Goal: Information Seeking & Learning: Find contact information

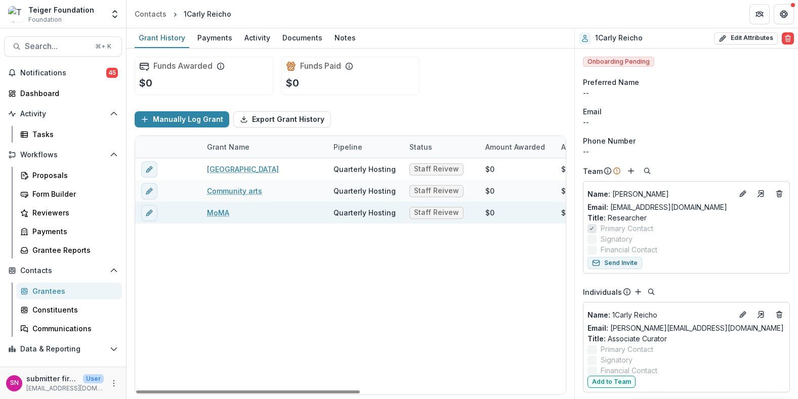
click at [218, 209] on link "MoMA" at bounding box center [218, 213] width 22 height 11
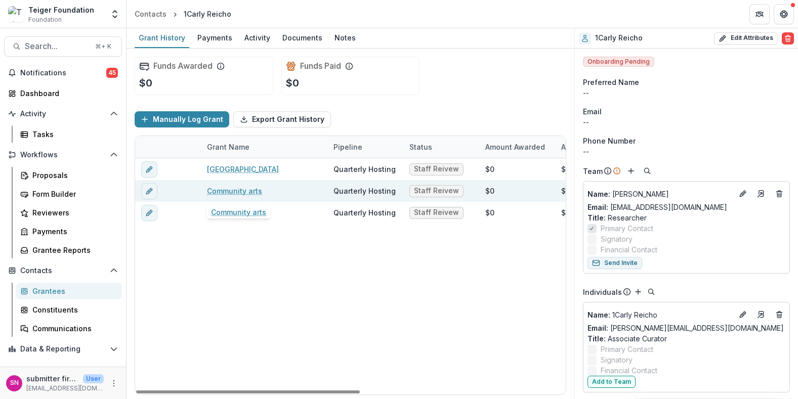
click at [241, 194] on link "Community arts" at bounding box center [234, 191] width 55 height 11
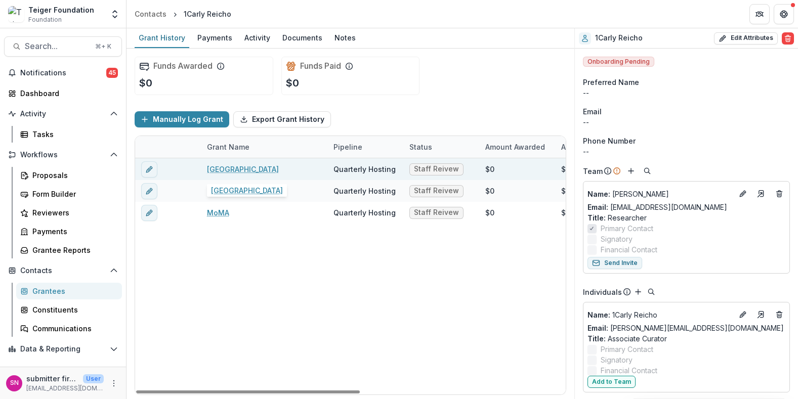
click at [234, 169] on link "[GEOGRAPHIC_DATA]" at bounding box center [243, 169] width 72 height 11
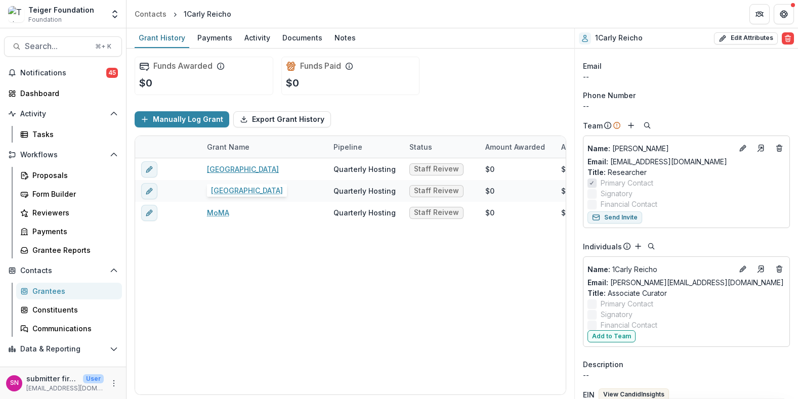
scroll to position [46, 0]
click at [376, 309] on div "New Museum Quarterly Hosting Staff Reivew $0 $0 Oct 22, 2024 Jan 28, 2027 $50,0…" at bounding box center [547, 276] width 825 height 236
click at [583, 268] on p "Name : 1Carly Reicho" at bounding box center [660, 269] width 145 height 11
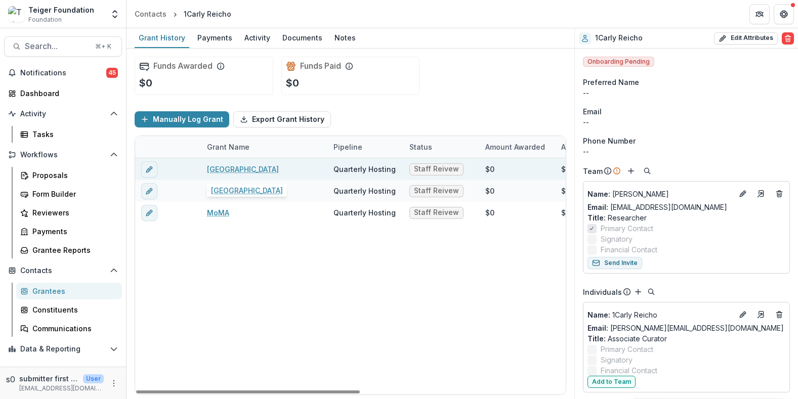
click at [235, 170] on link "New Museum" at bounding box center [243, 169] width 72 height 11
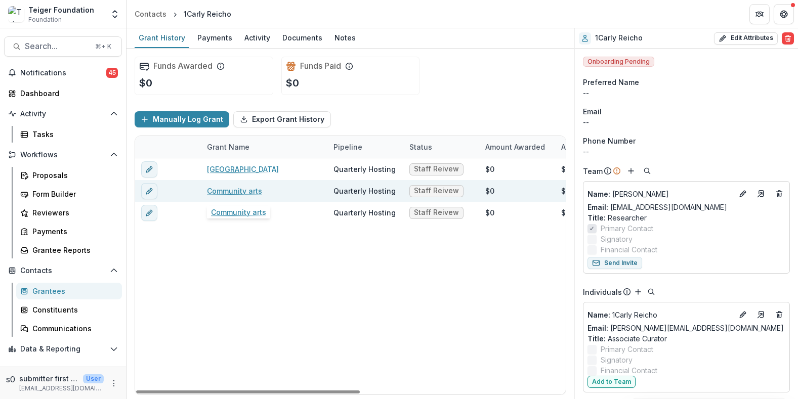
click at [236, 189] on link "Community arts" at bounding box center [234, 191] width 55 height 11
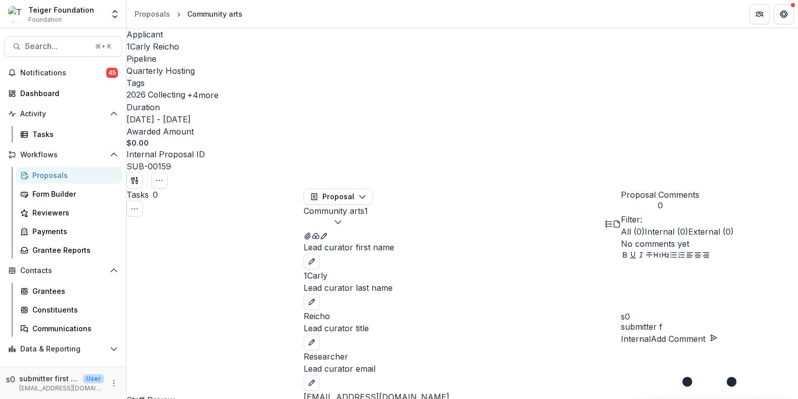
scroll to position [1, 0]
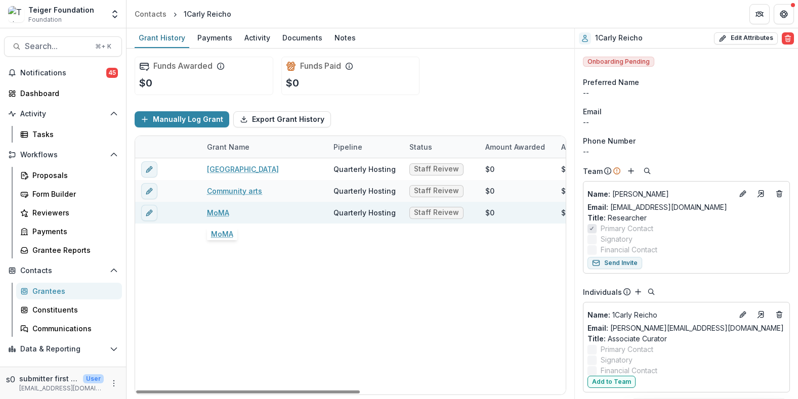
click at [224, 213] on link "MoMA" at bounding box center [218, 213] width 22 height 11
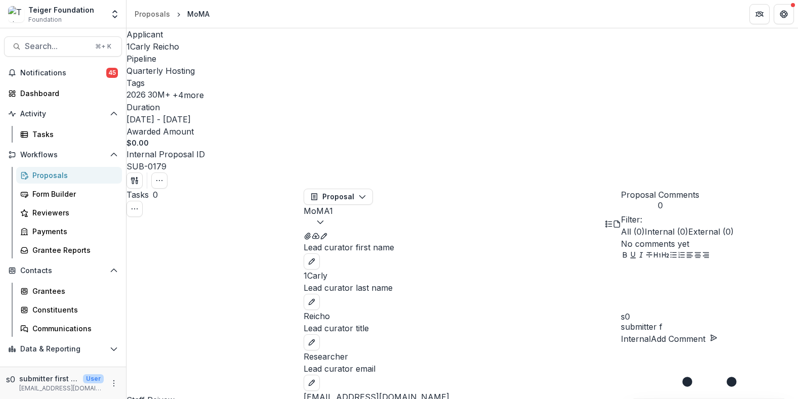
scroll to position [35, 0]
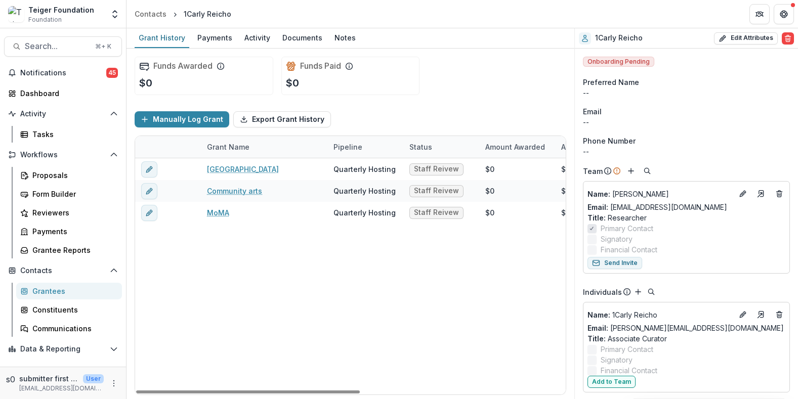
click at [308, 282] on div "New Museum Quarterly Hosting Staff Reivew $0 $0 Oct 22, 2024 Jan 28, 2027 $50,0…" at bounding box center [547, 276] width 825 height 236
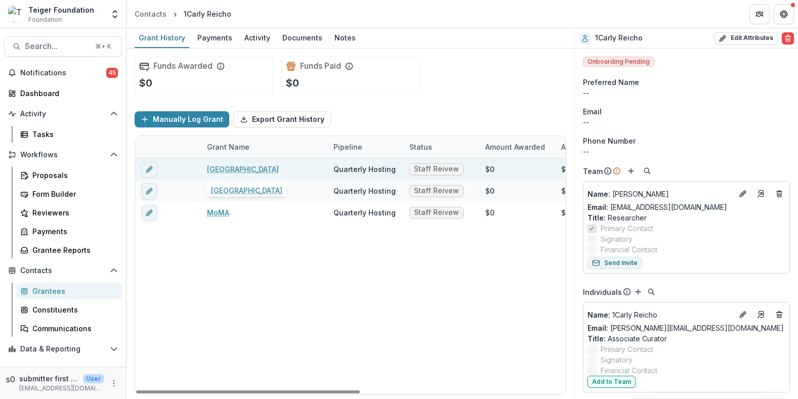
click at [238, 173] on link "New Museum" at bounding box center [243, 169] width 72 height 11
click at [237, 167] on link "New Museum" at bounding box center [243, 169] width 72 height 11
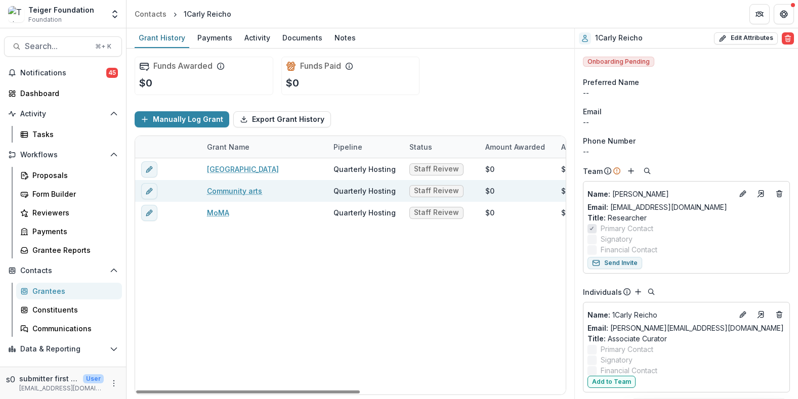
click at [241, 192] on link "Community arts" at bounding box center [234, 191] width 55 height 11
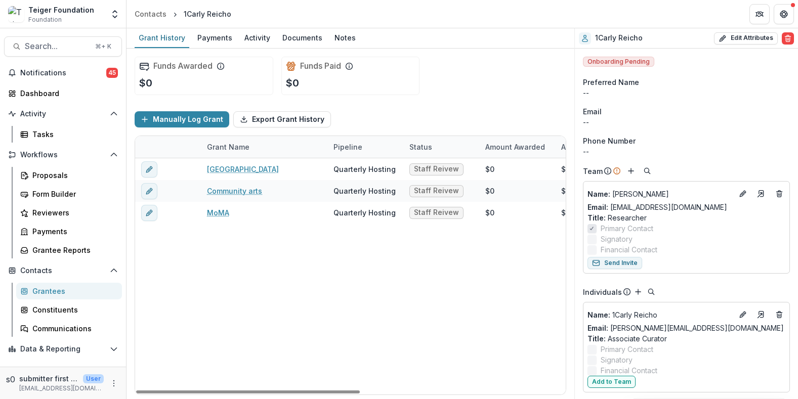
click at [218, 215] on link "MoMA" at bounding box center [218, 213] width 22 height 11
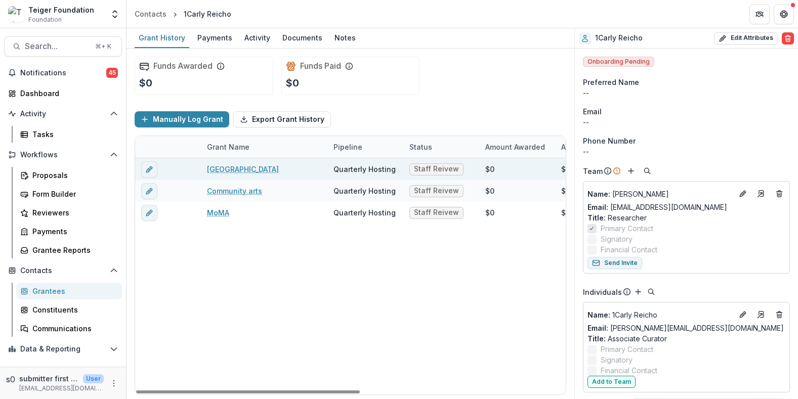
click at [236, 165] on link "[GEOGRAPHIC_DATA]" at bounding box center [243, 169] width 72 height 11
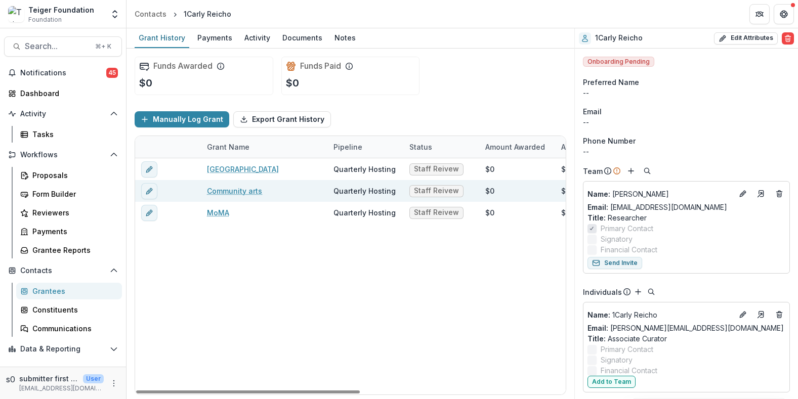
click at [254, 194] on link "Community arts" at bounding box center [234, 191] width 55 height 11
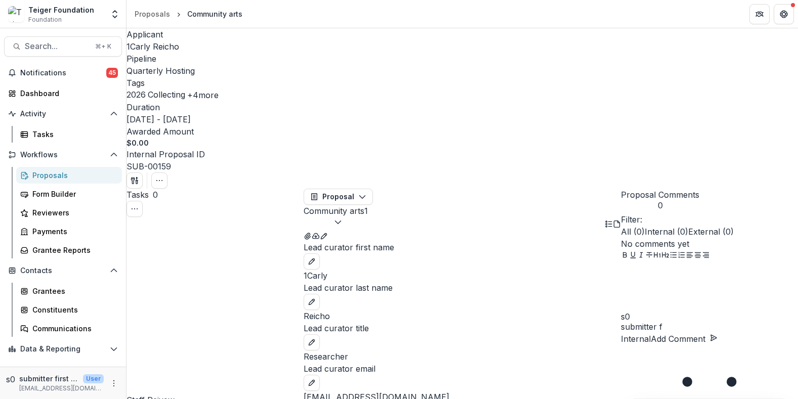
scroll to position [18, 0]
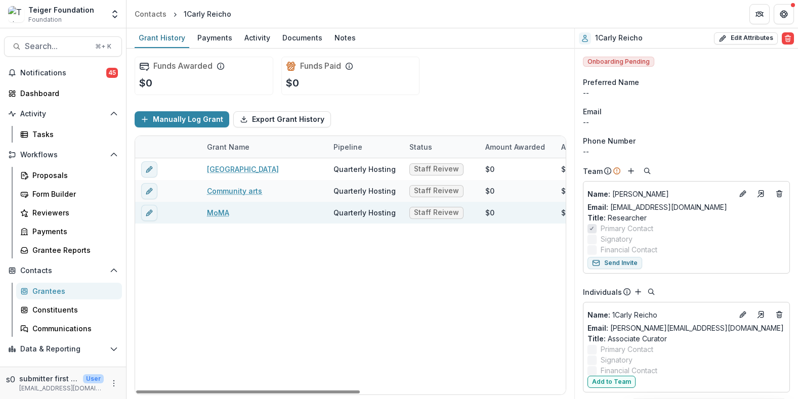
click at [227, 218] on link "MoMA" at bounding box center [218, 213] width 22 height 11
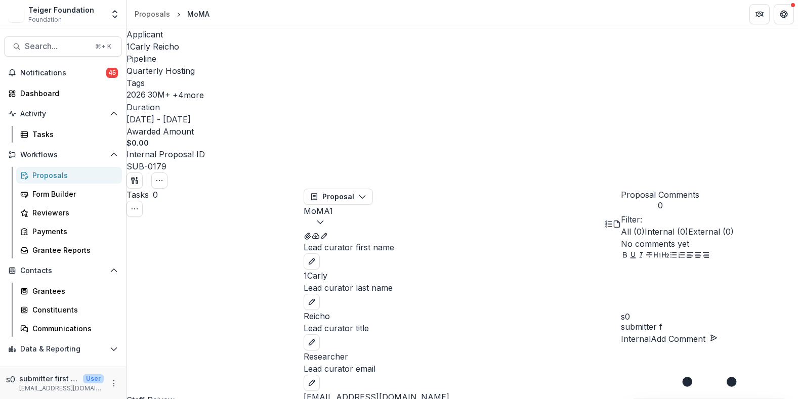
scroll to position [10, 0]
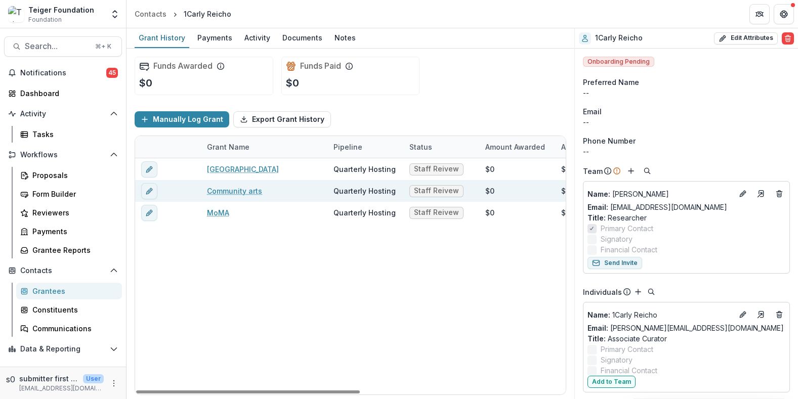
click at [239, 187] on link "Community arts" at bounding box center [234, 191] width 55 height 11
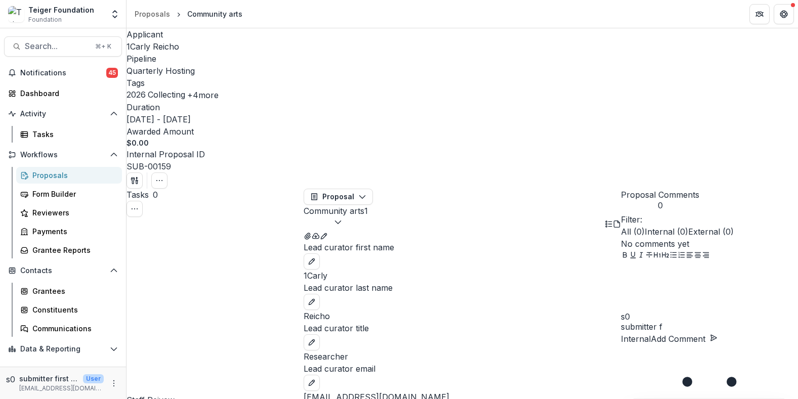
scroll to position [70, 0]
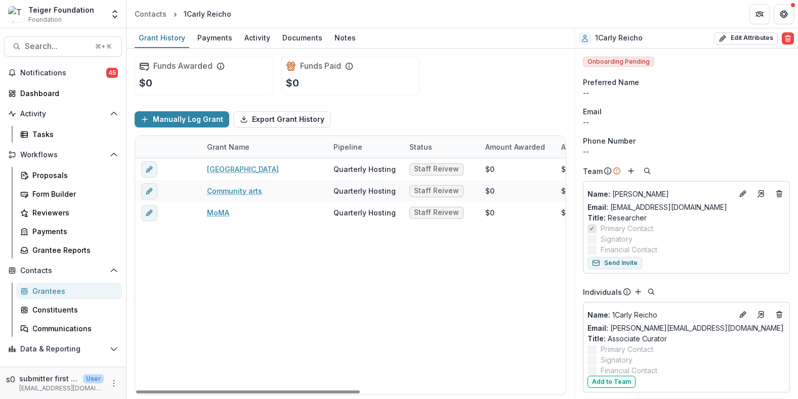
click at [220, 171] on link "[GEOGRAPHIC_DATA]" at bounding box center [243, 169] width 72 height 11
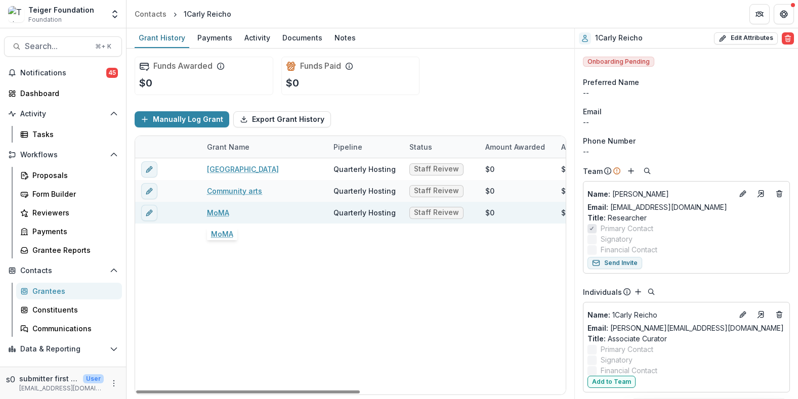
click at [222, 215] on link "MoMA" at bounding box center [218, 213] width 22 height 11
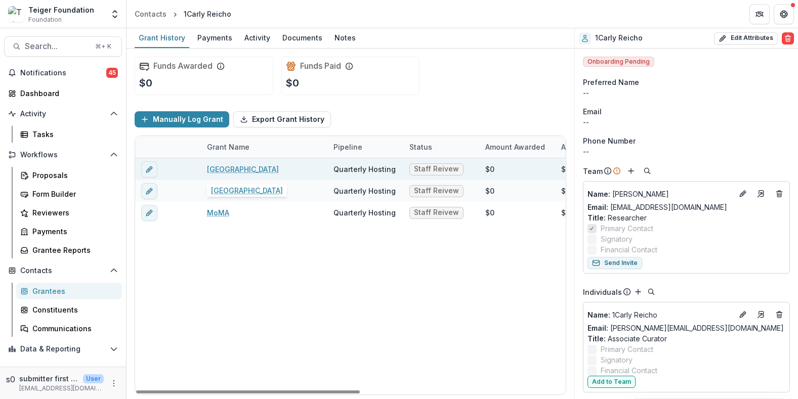
click at [243, 166] on link "[GEOGRAPHIC_DATA]" at bounding box center [243, 169] width 72 height 11
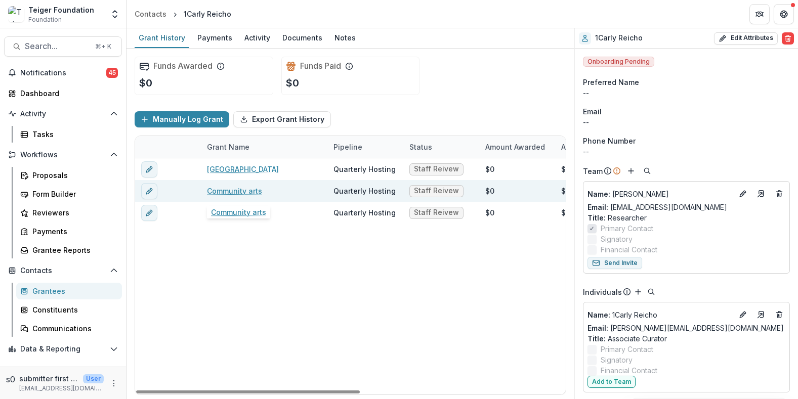
click at [232, 191] on link "Community arts" at bounding box center [234, 191] width 55 height 11
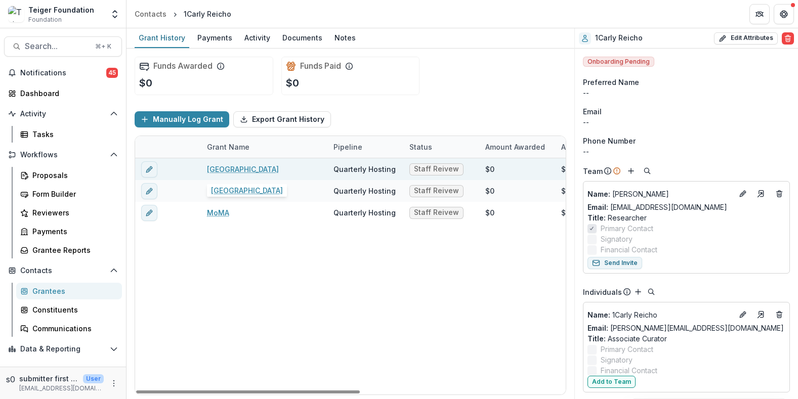
click at [228, 173] on link "New Museum" at bounding box center [243, 169] width 72 height 11
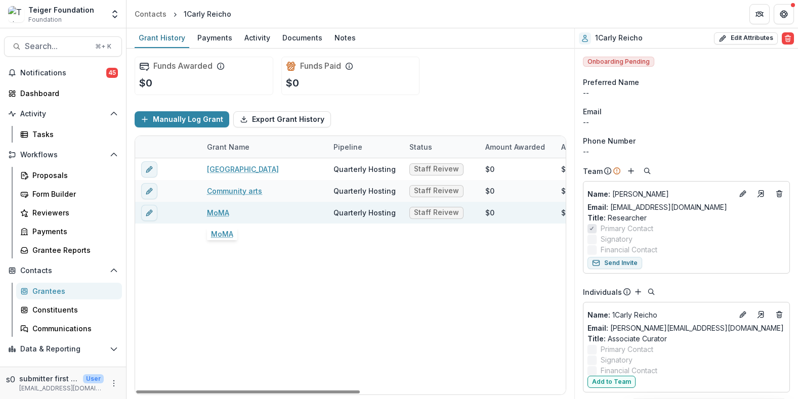
click at [212, 214] on link "MoMA" at bounding box center [218, 213] width 22 height 11
click at [223, 214] on link "MoMA" at bounding box center [218, 213] width 22 height 11
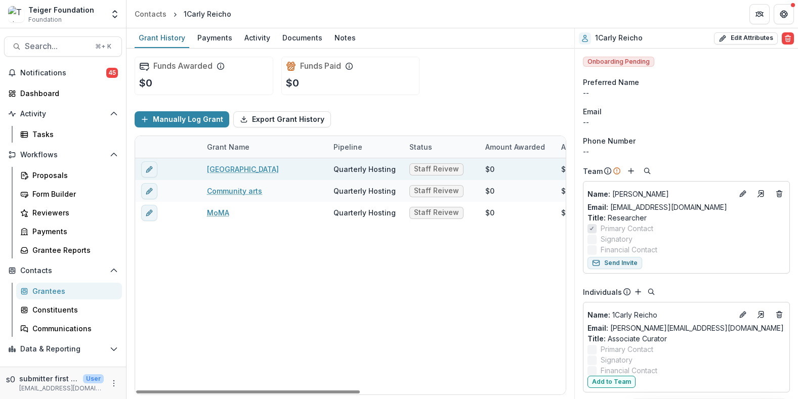
click at [228, 168] on link "New Museum" at bounding box center [243, 169] width 72 height 11
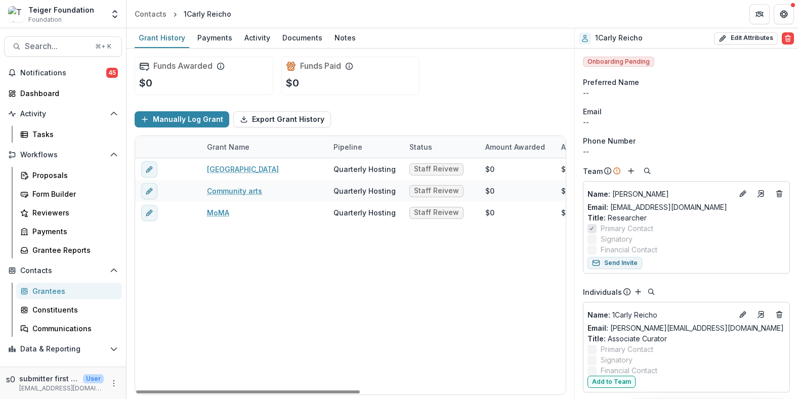
click at [260, 149] on div "Grant Name" at bounding box center [264, 147] width 127 height 22
click at [283, 264] on div "New Museum Quarterly Hosting Staff Reivew $0 $0 Oct 22, 2024 Jan 28, 2027 $50,0…" at bounding box center [547, 276] width 825 height 236
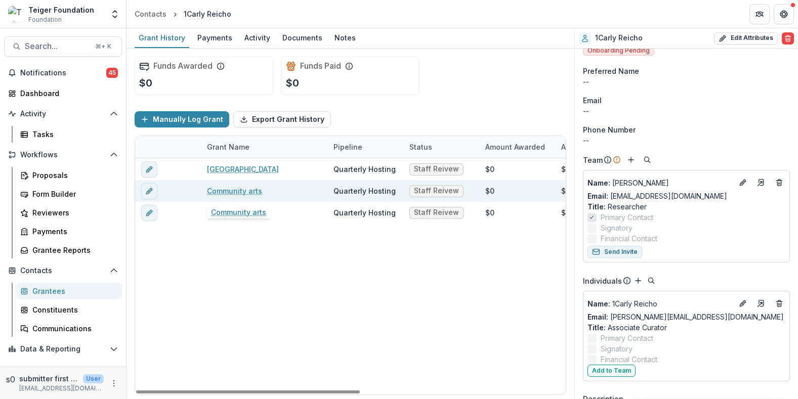
click at [219, 191] on link "Community arts" at bounding box center [234, 191] width 55 height 11
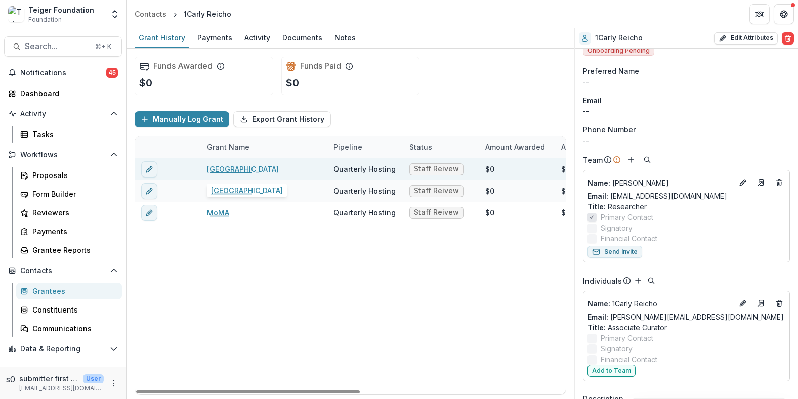
click at [249, 167] on link "New Museum" at bounding box center [243, 169] width 72 height 11
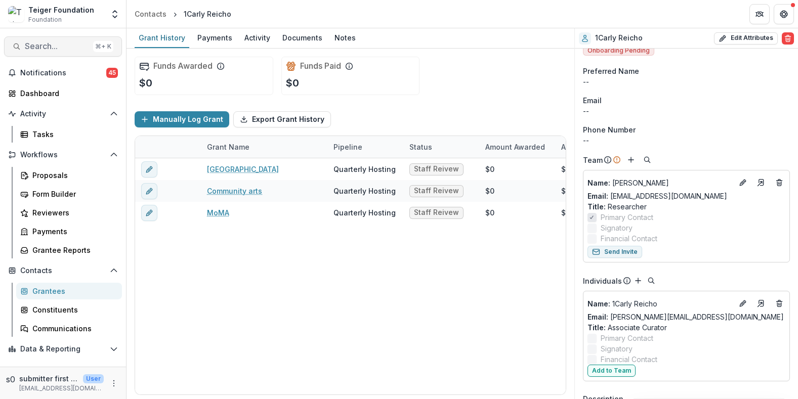
click at [63, 54] on button "Search... ⌘ + K" at bounding box center [63, 46] width 118 height 20
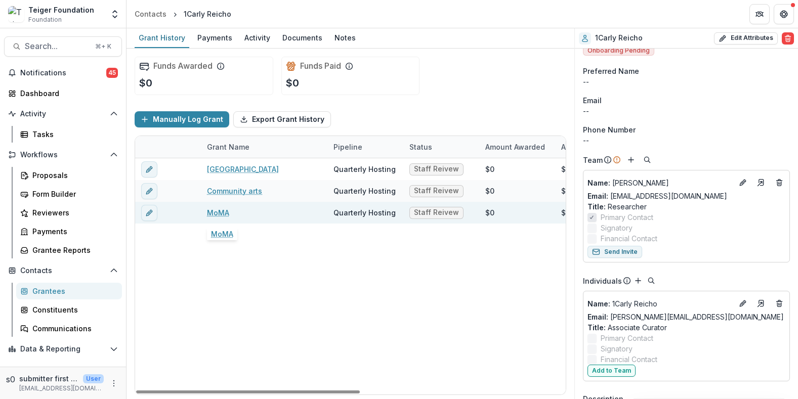
click at [217, 213] on link "MoMA" at bounding box center [218, 213] width 22 height 11
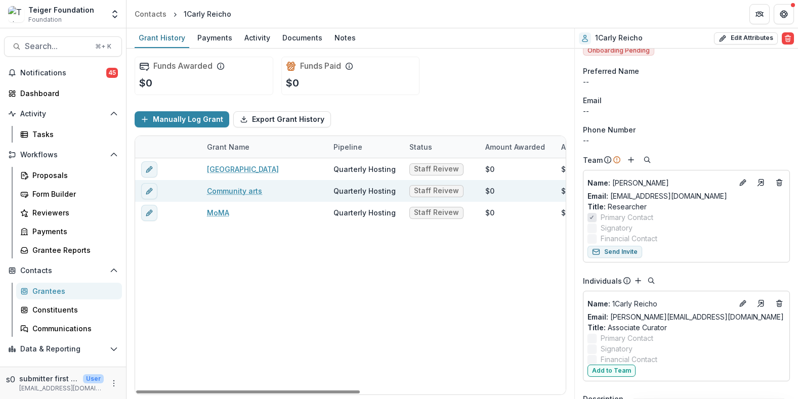
click at [221, 188] on link "Community arts" at bounding box center [234, 191] width 55 height 11
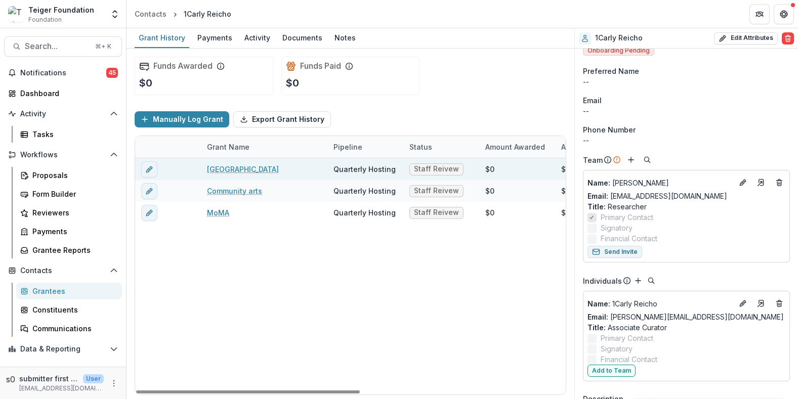
click at [222, 170] on link "New Museum" at bounding box center [243, 169] width 72 height 11
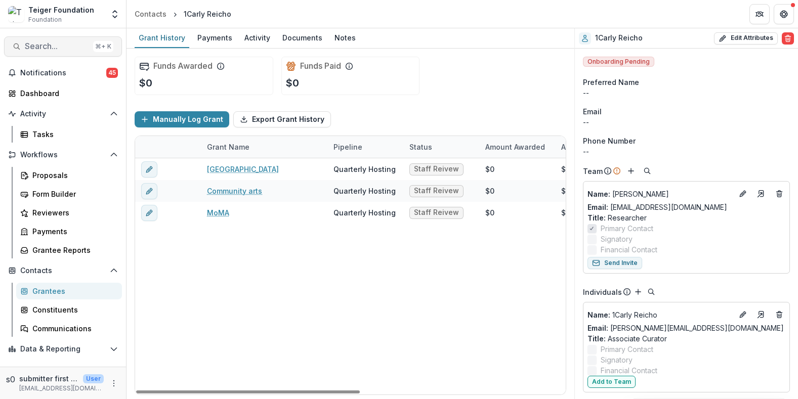
click at [54, 53] on button "Search... ⌘ + K" at bounding box center [63, 46] width 118 height 20
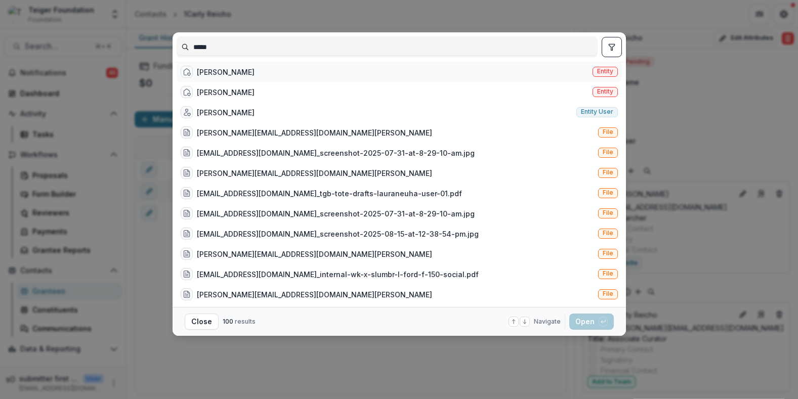
type input "*****"
click at [224, 77] on div "Carly Reicho" at bounding box center [226, 72] width 58 height 11
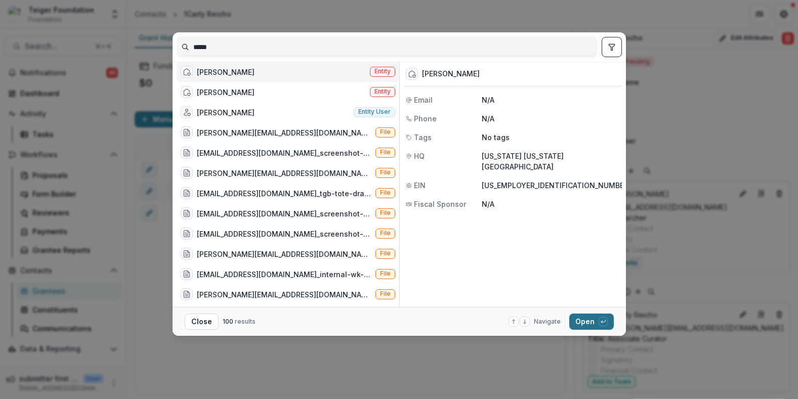
click at [578, 318] on button "Open with enter key" at bounding box center [591, 322] width 45 height 16
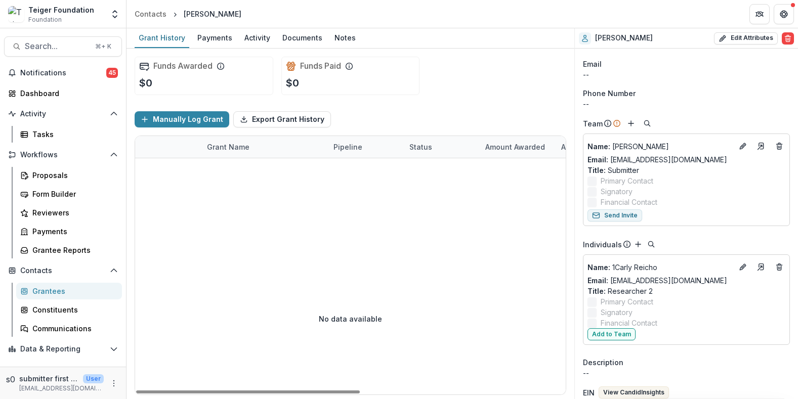
scroll to position [47, 0]
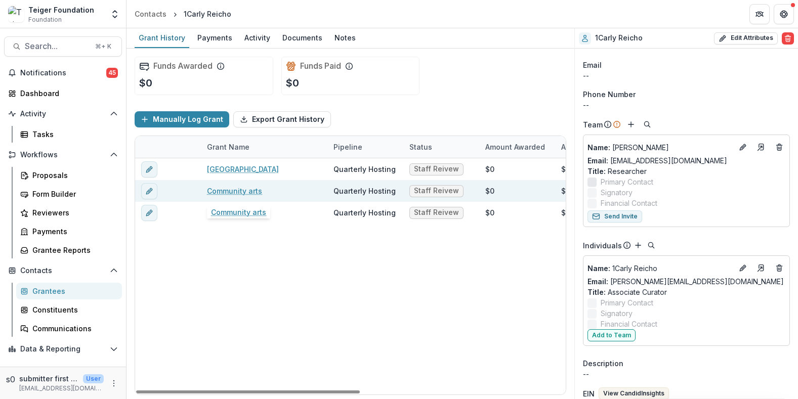
click at [229, 193] on link "Community arts" at bounding box center [234, 191] width 55 height 11
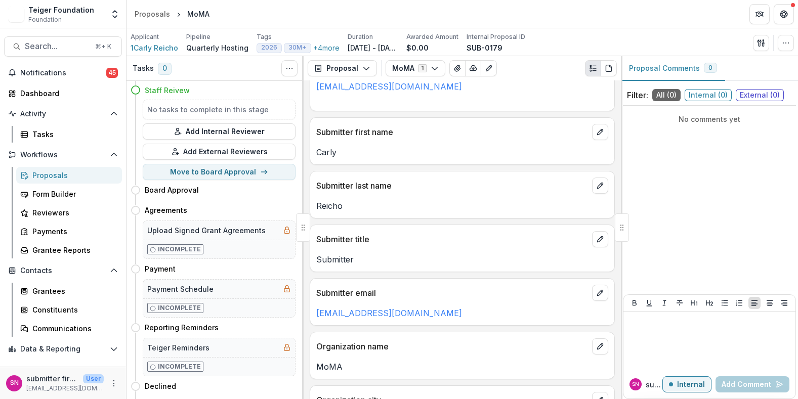
scroll to position [337, 0]
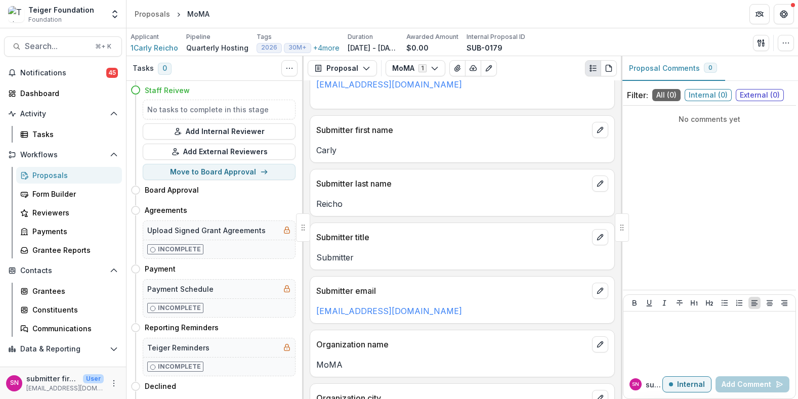
click at [67, 180] on div "Proposals" at bounding box center [72, 175] width 81 height 11
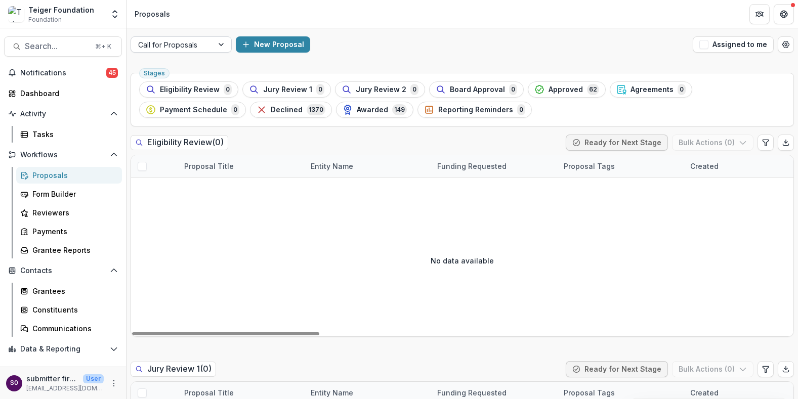
click at [180, 47] on div at bounding box center [172, 44] width 68 height 13
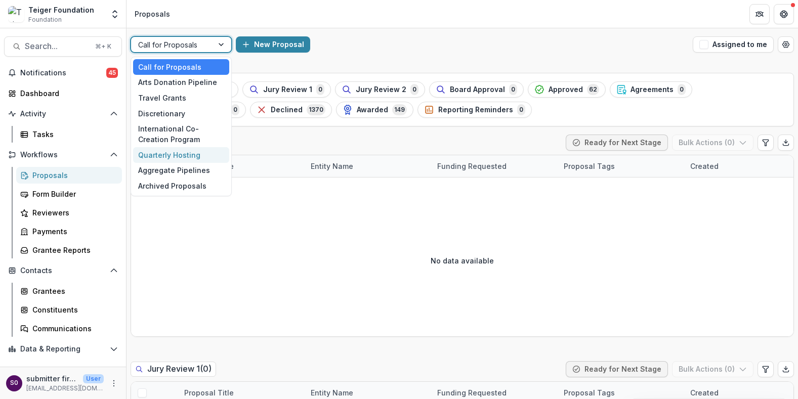
click at [168, 155] on div "Quarterly Hosting" at bounding box center [181, 155] width 96 height 16
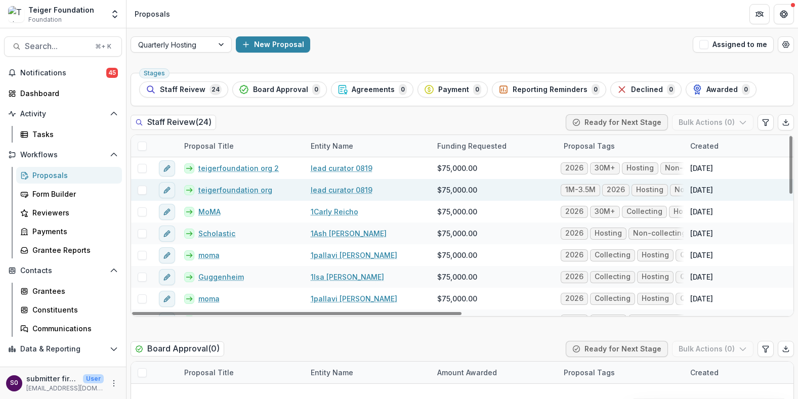
click at [318, 190] on link "lead curator 0819" at bounding box center [342, 190] width 62 height 11
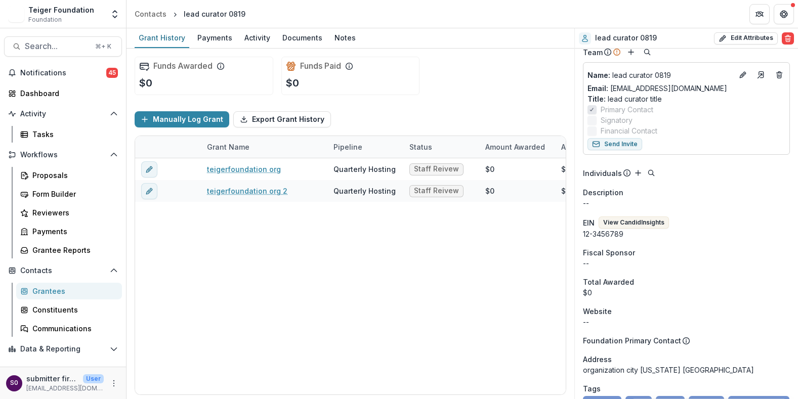
scroll to position [78, 0]
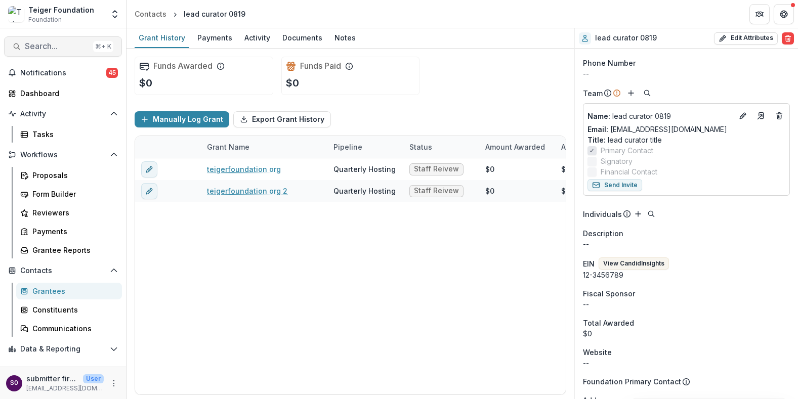
click at [69, 52] on button "Search... ⌘ + K" at bounding box center [63, 46] width 118 height 20
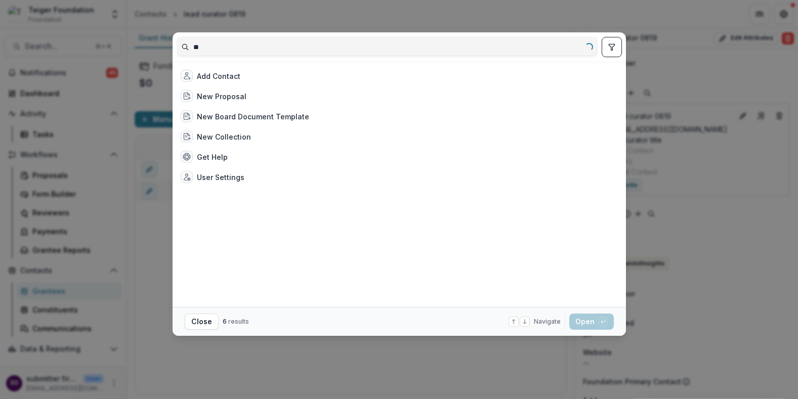
type input "***"
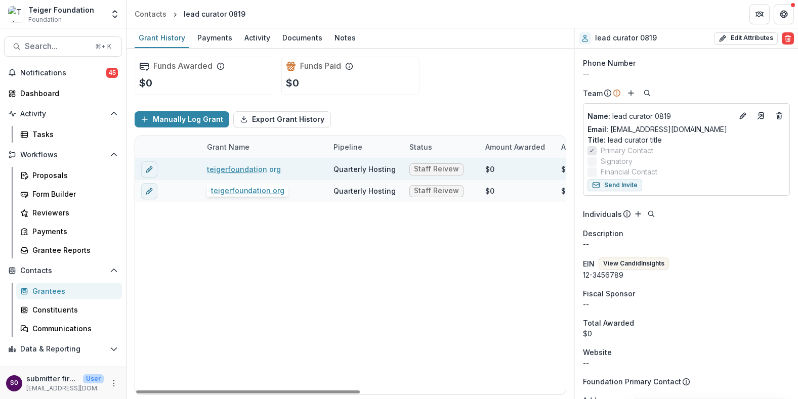
click at [251, 168] on link "teigerfoundation org" at bounding box center [244, 169] width 74 height 11
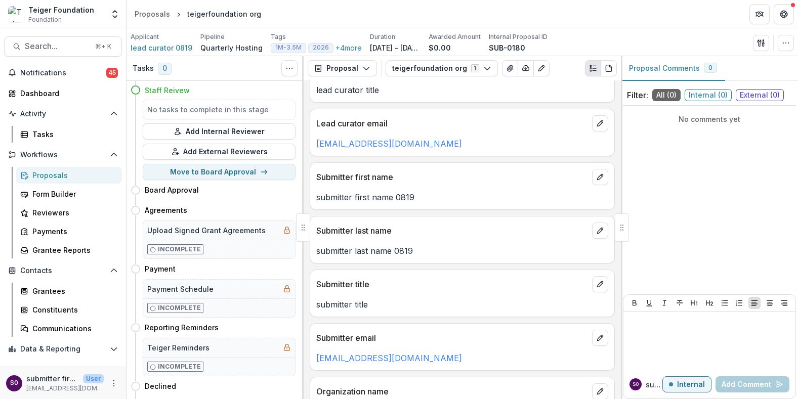
scroll to position [139, 0]
drag, startPoint x: 317, startPoint y: 199, endPoint x: 432, endPoint y: 199, distance: 114.4
click at [432, 199] on p "submitter first name 0819" at bounding box center [462, 197] width 292 height 12
copy p "submitter first name 0819"
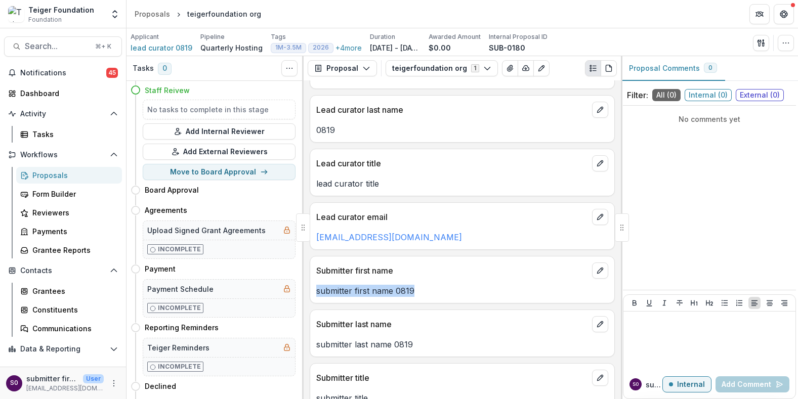
scroll to position [0, 0]
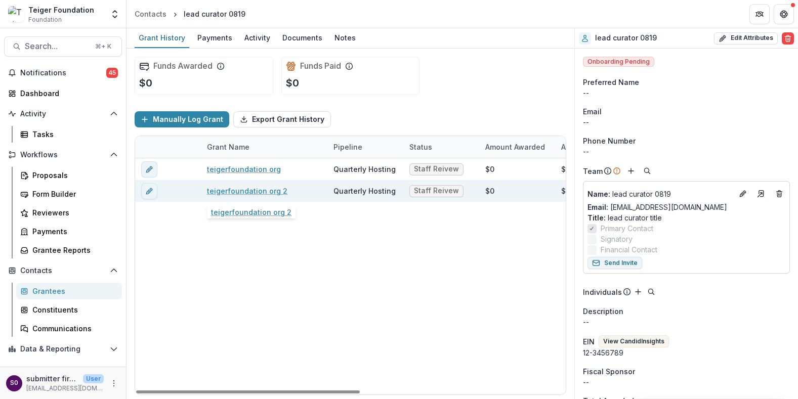
click at [264, 193] on link "teigerfoundation org 2" at bounding box center [247, 191] width 80 height 11
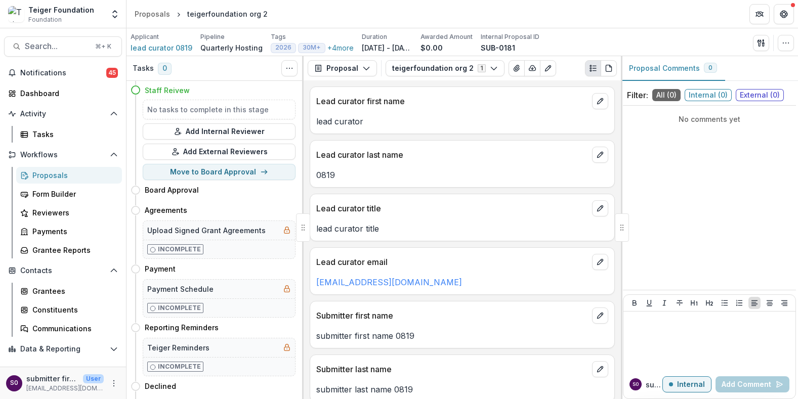
click at [47, 57] on div "Search... ⌘ + K Notifications 45 Dashboard Activity Tasks Workflows Proposals F…" at bounding box center [63, 213] width 127 height 371
click at [47, 53] on button "Search... ⌘ + K" at bounding box center [63, 46] width 118 height 20
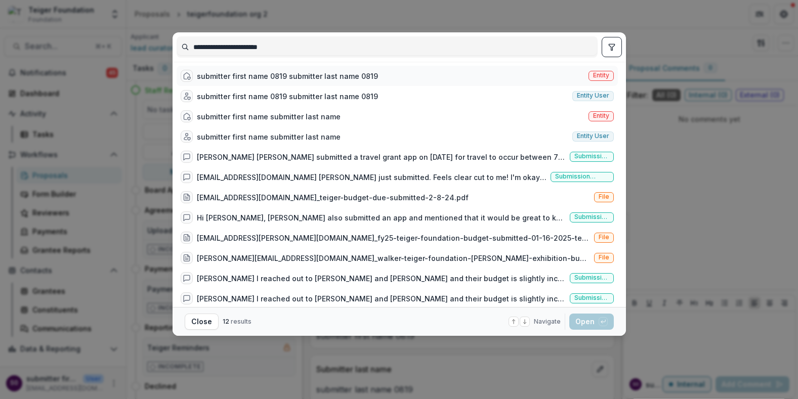
type input "**********"
click at [333, 71] on div "submitter first name 0819 submitter last name 0819" at bounding box center [287, 76] width 181 height 11
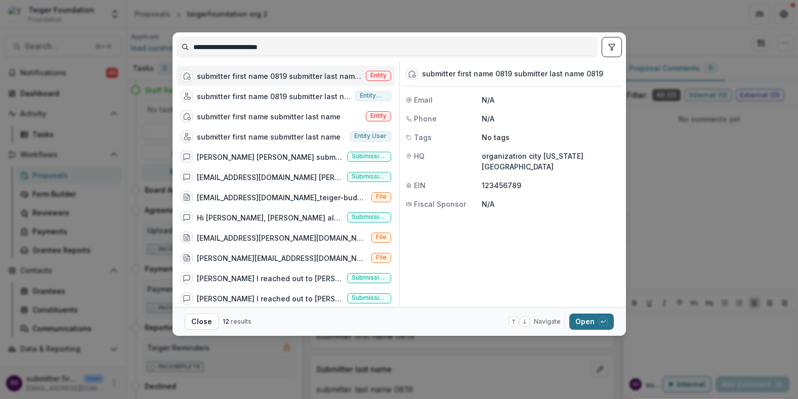
click at [587, 323] on button "Open with enter key" at bounding box center [591, 322] width 45 height 16
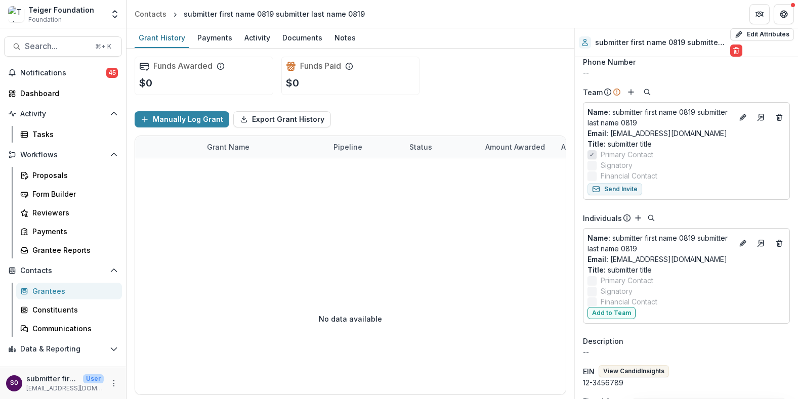
scroll to position [88, 0]
click at [553, 240] on div at bounding box center [547, 200] width 825 height 85
click at [39, 179] on div "Proposals" at bounding box center [72, 175] width 81 height 11
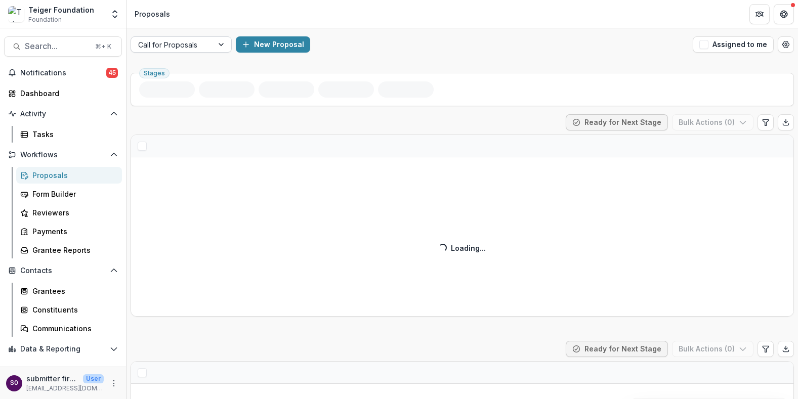
click at [203, 39] on div at bounding box center [172, 44] width 68 height 13
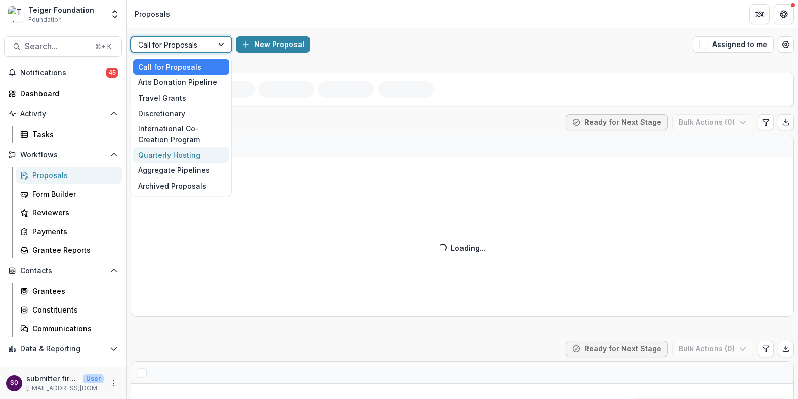
click at [186, 157] on div "Quarterly Hosting" at bounding box center [181, 155] width 96 height 16
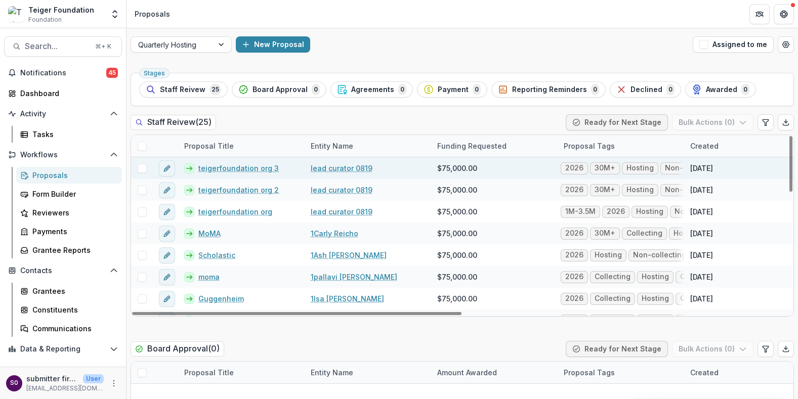
click at [233, 173] on link "teigerfoundation org 3" at bounding box center [238, 168] width 80 height 11
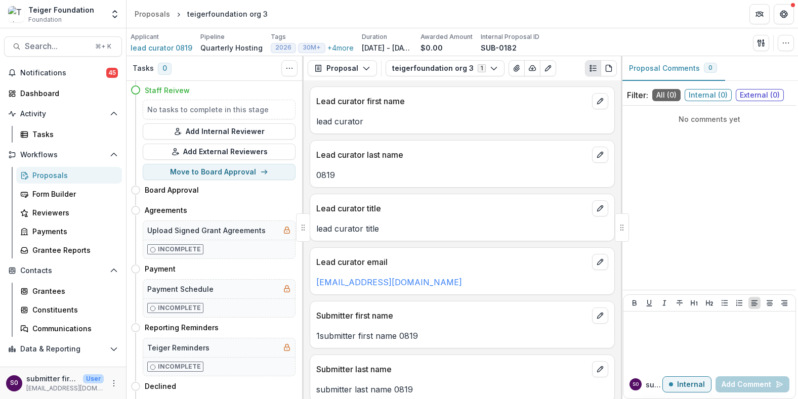
scroll to position [78, 0]
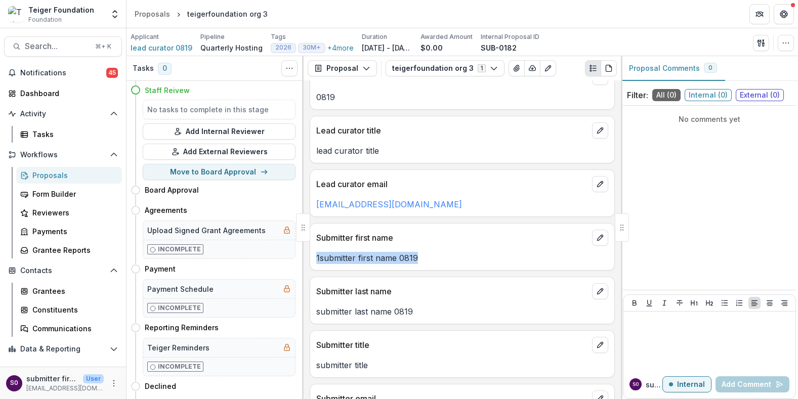
drag, startPoint x: 317, startPoint y: 256, endPoint x: 418, endPoint y: 256, distance: 100.7
click at [418, 256] on p "1submitter first name 0819" at bounding box center [462, 258] width 292 height 12
copy p "1submitter first name 0819"
click at [49, 51] on span "Search..." at bounding box center [57, 47] width 64 height 10
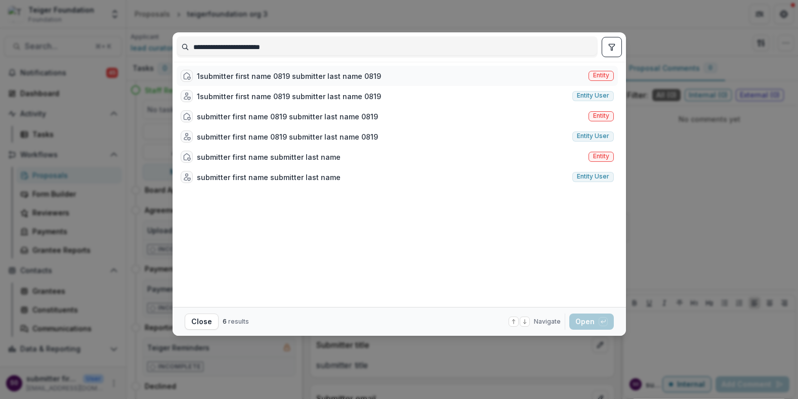
type input "**********"
click at [332, 79] on div "1submitter first name 0819 submitter last name 0819" at bounding box center [289, 76] width 184 height 11
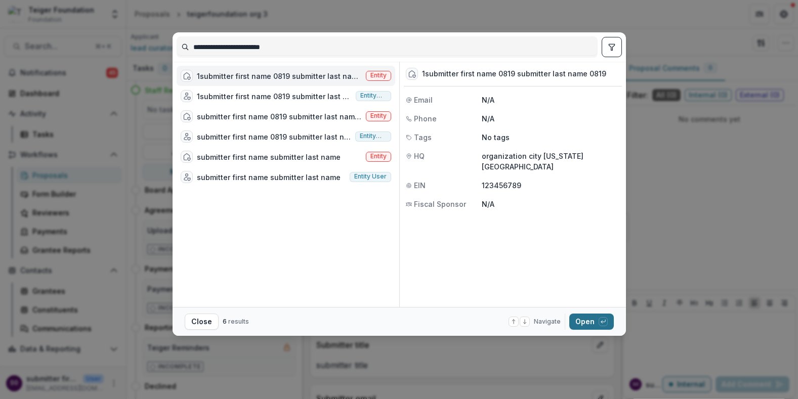
click at [576, 320] on button "Open with enter key" at bounding box center [591, 322] width 45 height 16
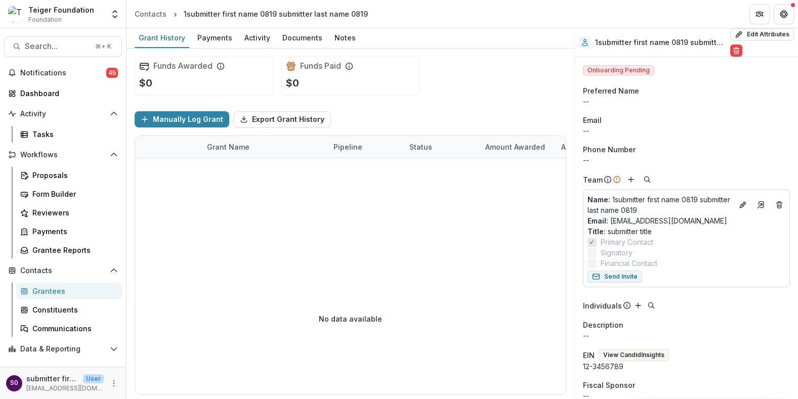
click at [714, 156] on div "--" at bounding box center [686, 160] width 207 height 11
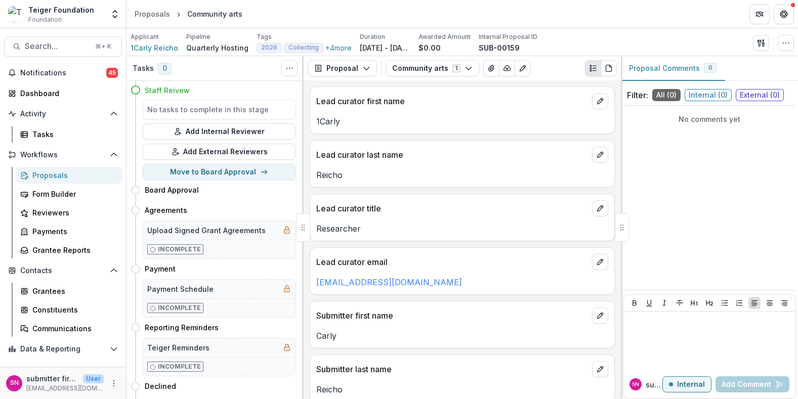
scroll to position [97, 0]
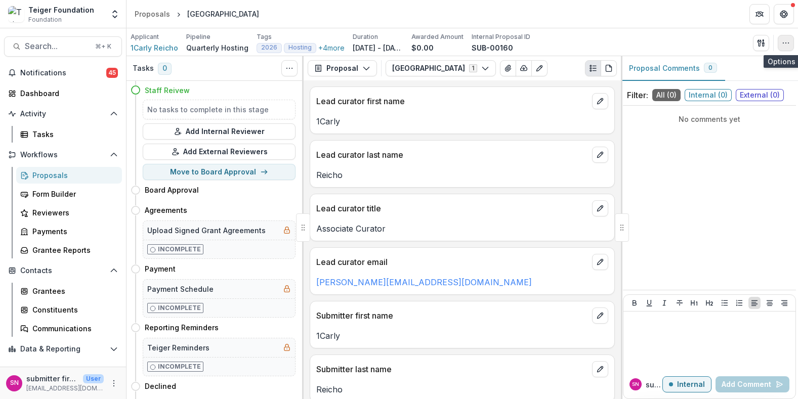
click at [783, 45] on icon "button" at bounding box center [786, 43] width 8 height 8
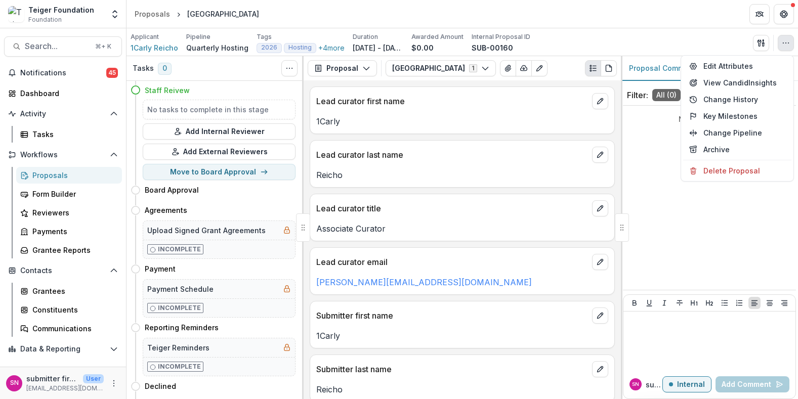
click at [623, 43] on div "Applicant 1Carly Reicho Pipeline Quarterly Hosting Tags 2026 Hosting + 4 more A…" at bounding box center [463, 42] width 664 height 21
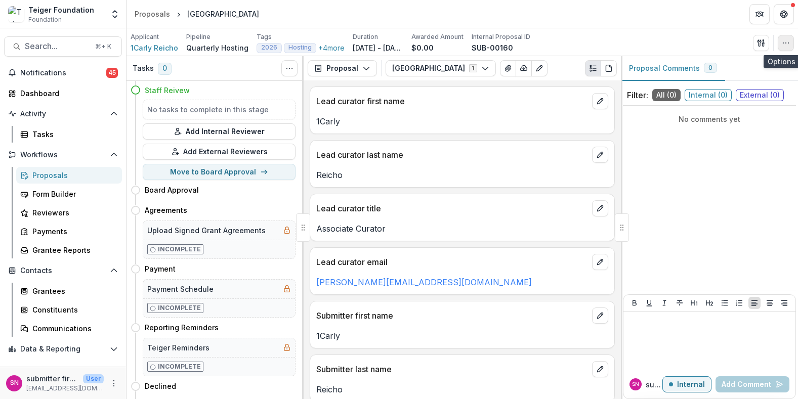
click at [789, 42] on icon "button" at bounding box center [786, 43] width 8 height 8
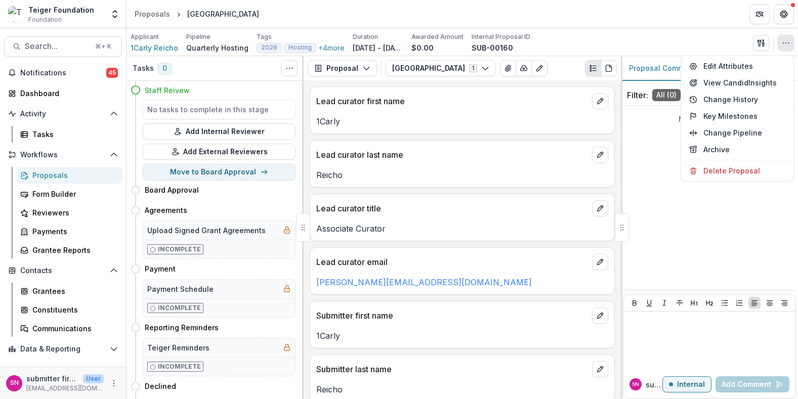
click at [587, 39] on div "Applicant 1Carly Reicho Pipeline Quarterly Hosting Tags 2026 Hosting + 4 more A…" at bounding box center [463, 42] width 664 height 21
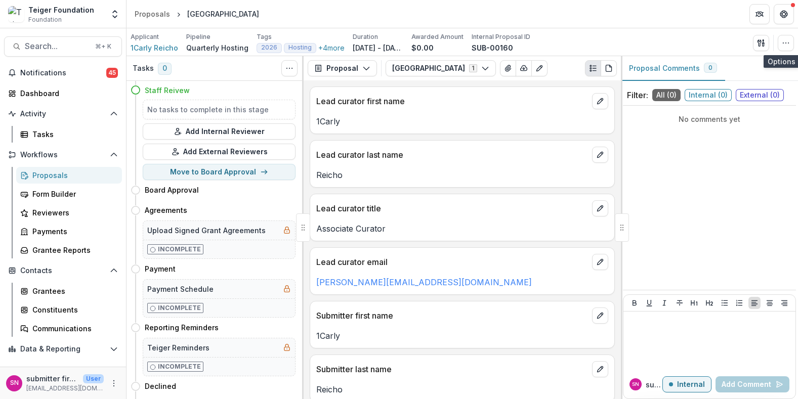
click at [327, 122] on p "1Carly" at bounding box center [462, 121] width 292 height 12
click at [353, 119] on p "1Carly" at bounding box center [462, 121] width 292 height 12
click at [70, 43] on span "Search..." at bounding box center [57, 47] width 64 height 10
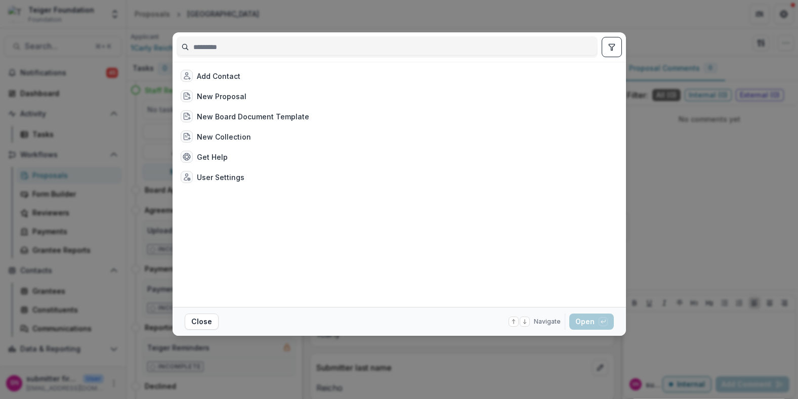
click at [529, 266] on div "Add Contact New Proposal New Board Document Template New Collection Get Help Us…" at bounding box center [397, 184] width 441 height 237
click at [688, 266] on div "Add Contact New Proposal New Board Document Template New Collection Get Help Us…" at bounding box center [399, 199] width 798 height 399
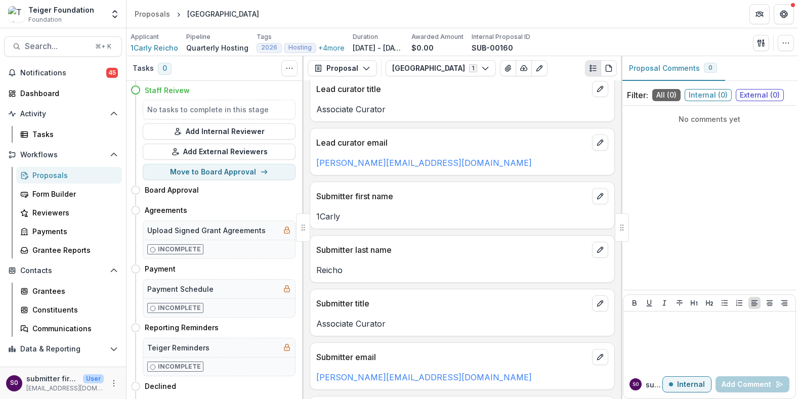
scroll to position [117, 0]
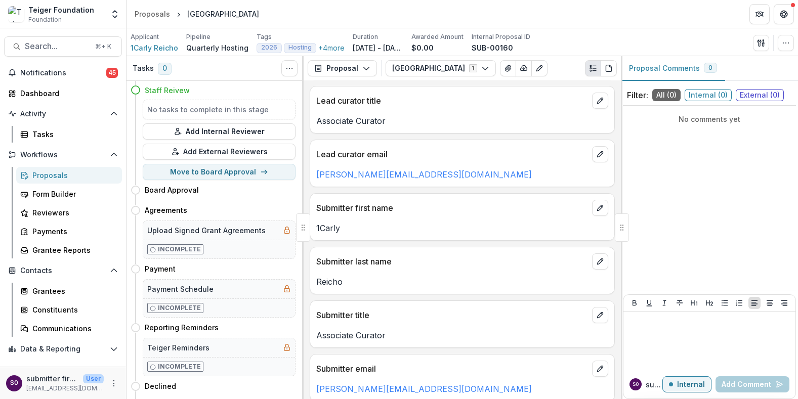
scroll to position [129, 0]
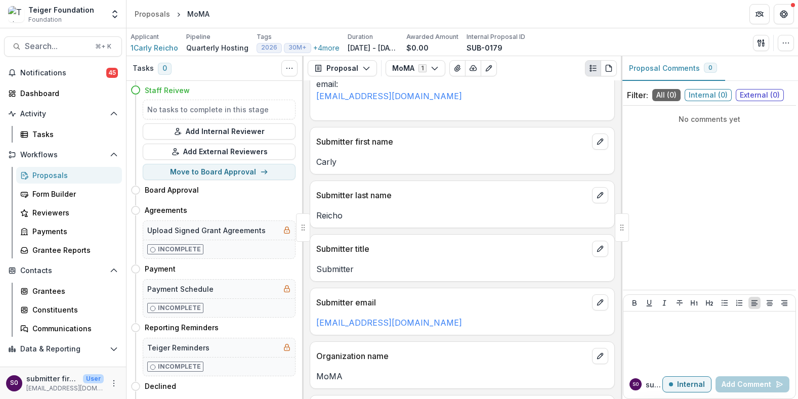
scroll to position [364, 0]
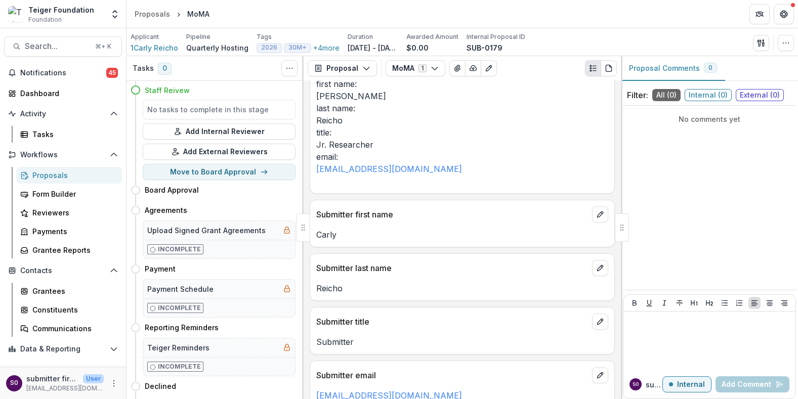
scroll to position [258, 0]
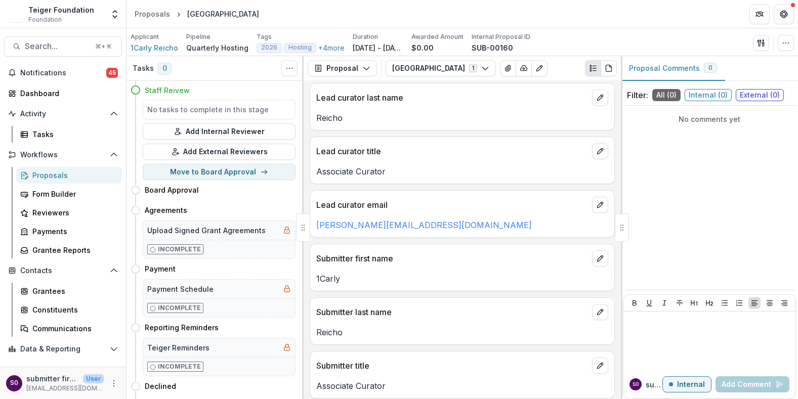
scroll to position [54, 0]
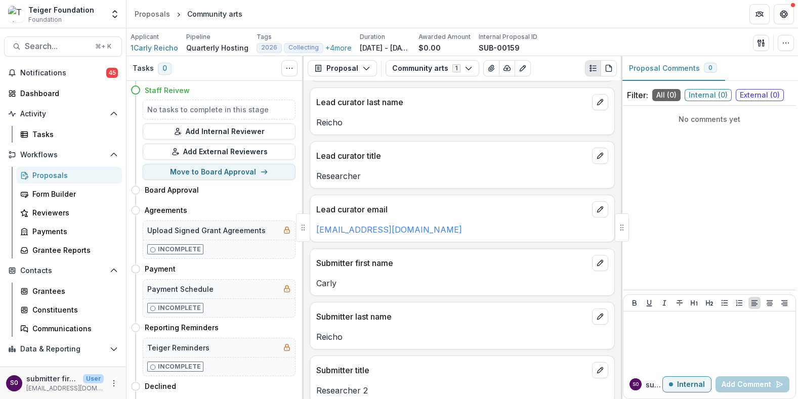
scroll to position [28, 0]
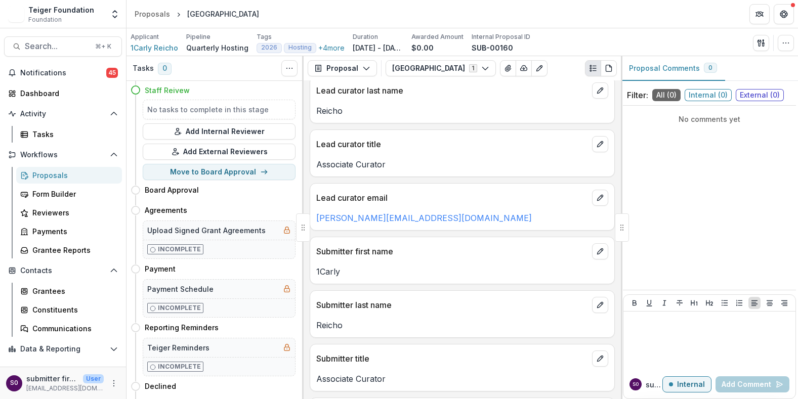
scroll to position [62, 0]
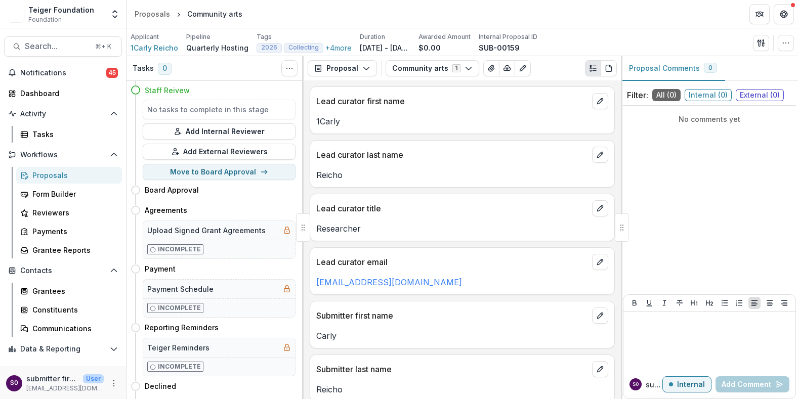
scroll to position [147, 0]
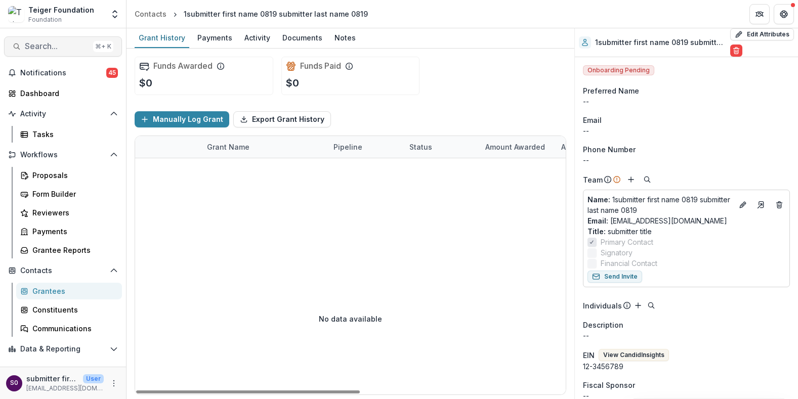
click at [66, 50] on span "Search..." at bounding box center [57, 47] width 64 height 10
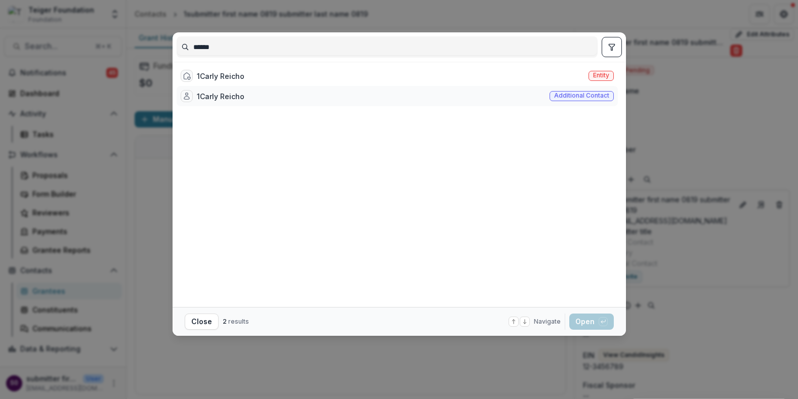
type input "******"
click at [267, 89] on div "1Carly Reicho Additional contact" at bounding box center [397, 96] width 441 height 20
click at [357, 74] on div "1Carly Reicho Entity" at bounding box center [397, 76] width 441 height 20
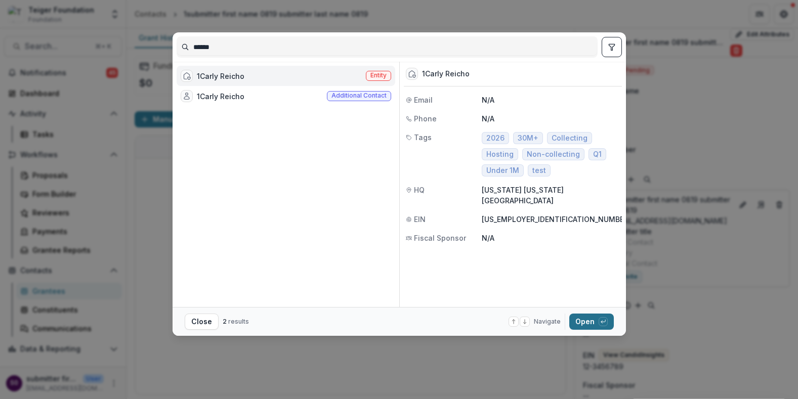
click at [587, 324] on button "Open with enter key" at bounding box center [591, 322] width 45 height 16
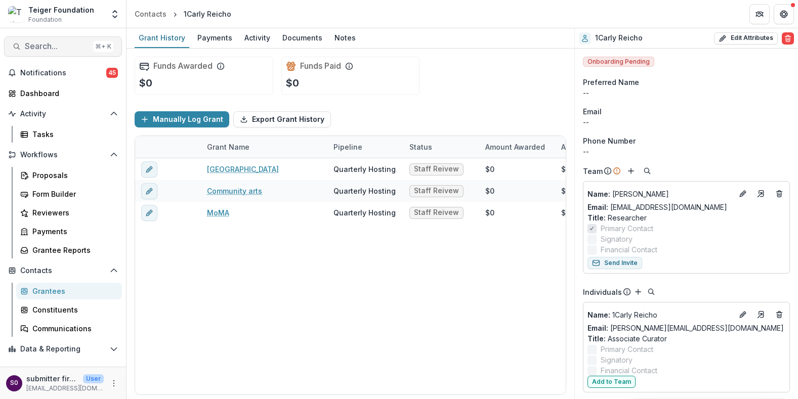
click at [72, 43] on span "Search..." at bounding box center [57, 47] width 64 height 10
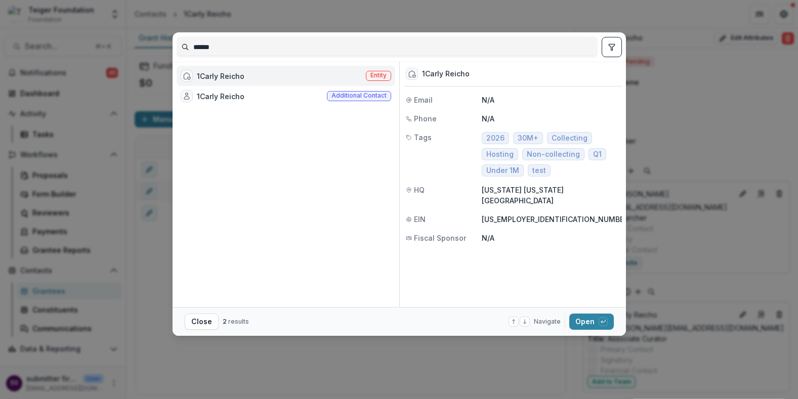
click at [194, 47] on input "******" at bounding box center [387, 47] width 420 height 16
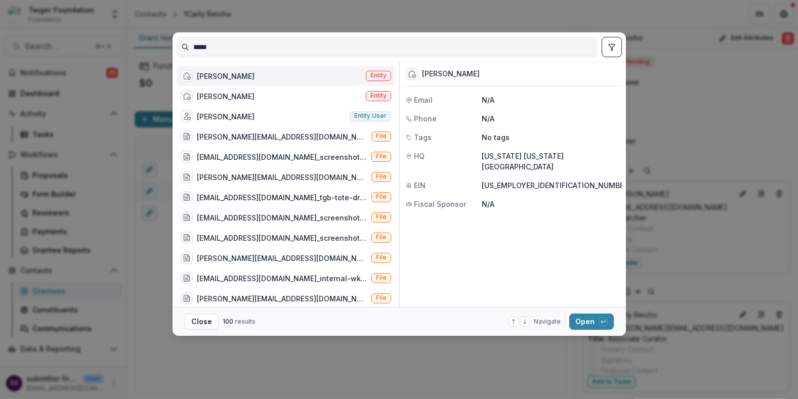
type input "*****"
click at [257, 75] on div "Carly Reicho Entity" at bounding box center [286, 76] width 219 height 20
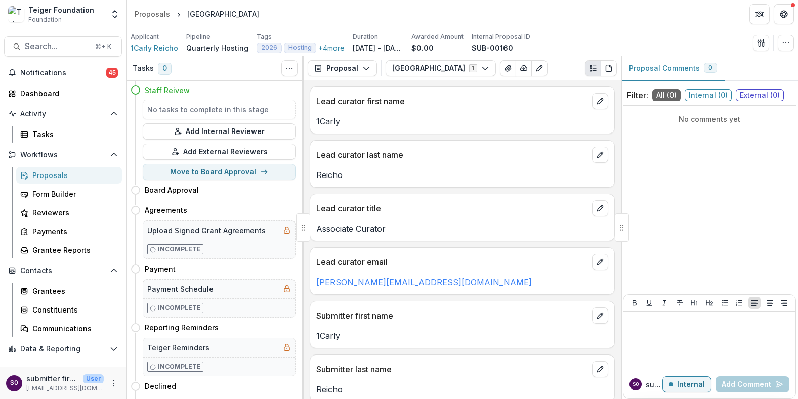
scroll to position [62, 0]
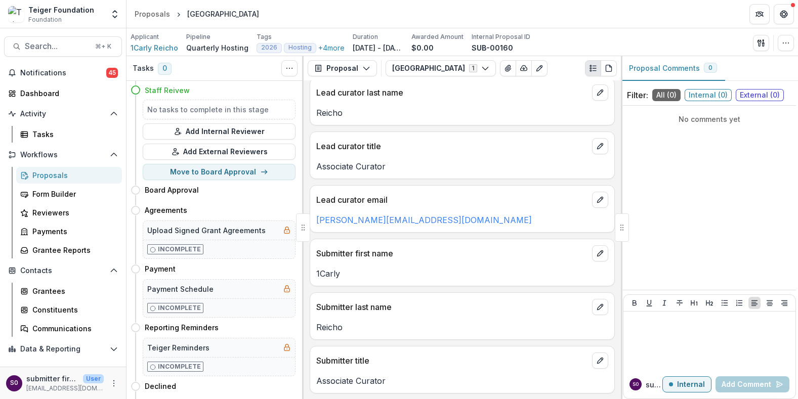
click at [442, 227] on div "Lead curator email [PERSON_NAME][EMAIL_ADDRESS][DOMAIN_NAME]" at bounding box center [462, 209] width 305 height 48
drag, startPoint x: 441, startPoint y: 221, endPoint x: 317, endPoint y: 223, distance: 124.0
click at [317, 223] on p "[PERSON_NAME][EMAIL_ADDRESS][DOMAIN_NAME]" at bounding box center [462, 220] width 292 height 12
copy link "[PERSON_NAME][EMAIL_ADDRESS][DOMAIN_NAME]"
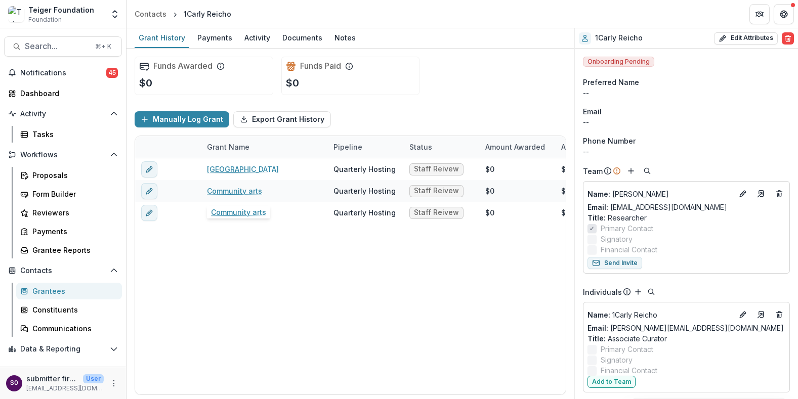
scroll to position [47, 0]
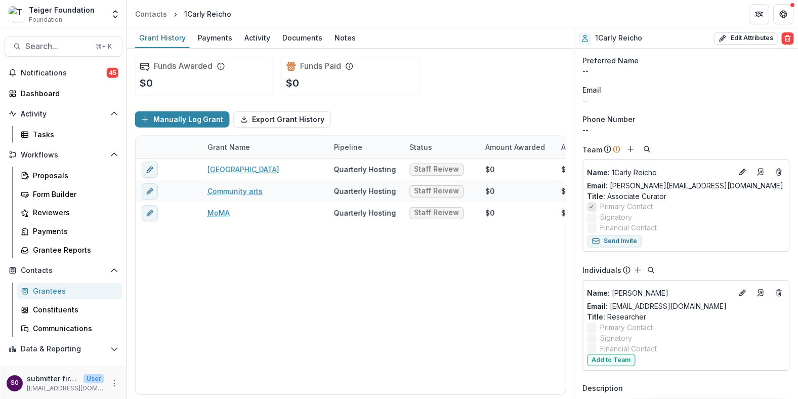
scroll to position [30, 0]
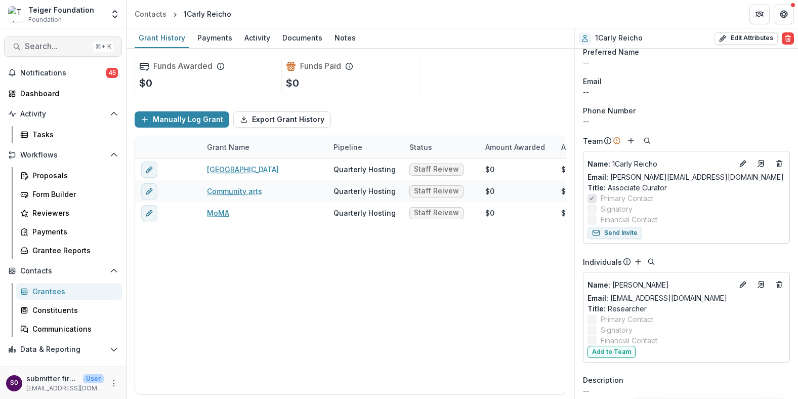
click at [31, 50] on span "Search..." at bounding box center [57, 47] width 64 height 10
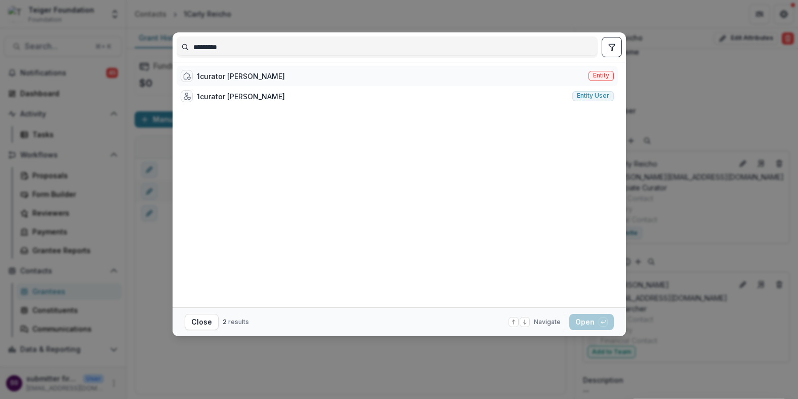
type input "********"
click at [215, 71] on div "1curator [PERSON_NAME]" at bounding box center [241, 76] width 88 height 11
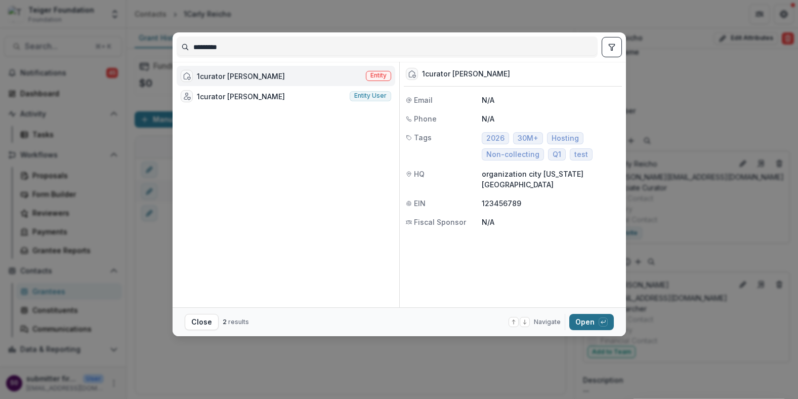
click at [597, 323] on button "Open with enter key" at bounding box center [591, 322] width 45 height 16
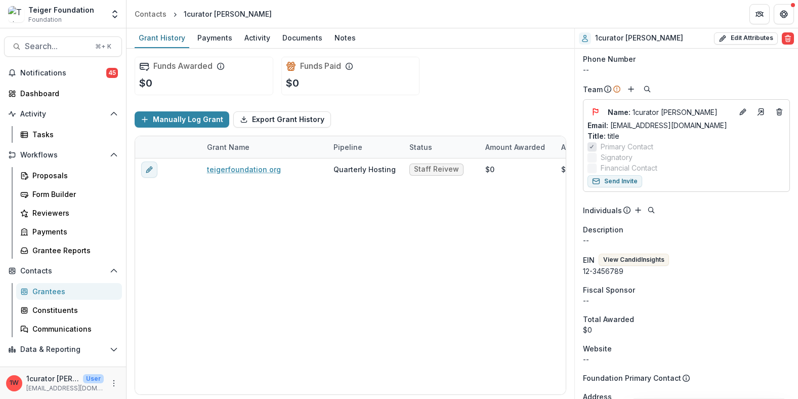
scroll to position [81, 0]
click at [66, 45] on span "Search..." at bounding box center [57, 47] width 64 height 10
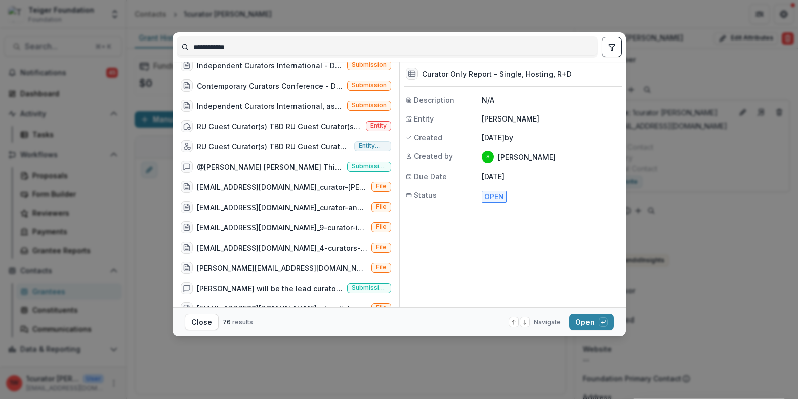
scroll to position [626, 0]
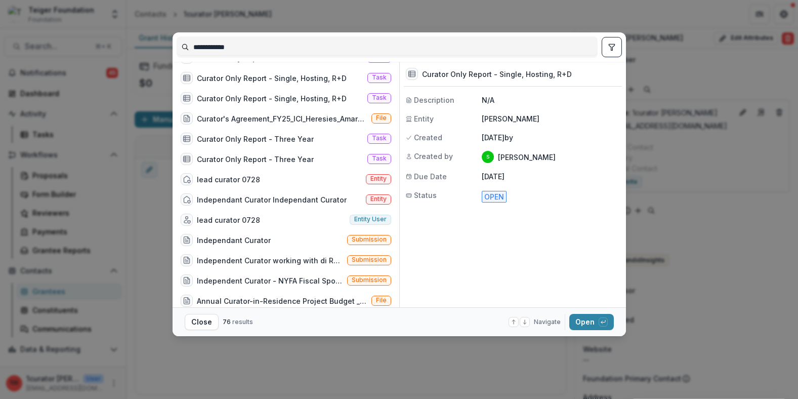
type input "**********"
click at [294, 371] on div "**********" at bounding box center [399, 199] width 798 height 399
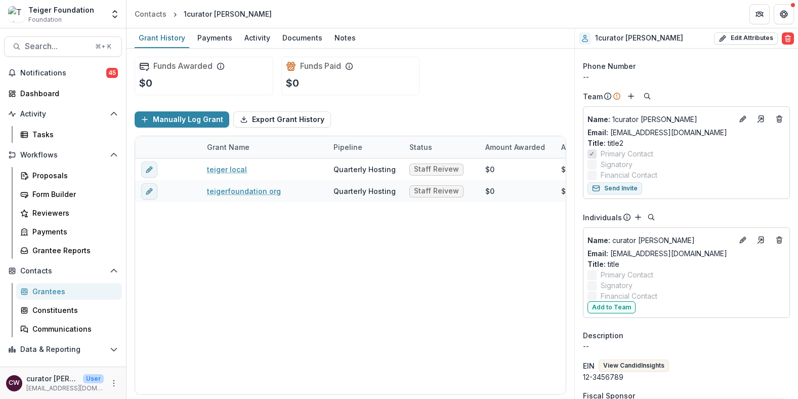
scroll to position [76, 0]
drag, startPoint x: 610, startPoint y: 232, endPoint x: 655, endPoint y: 242, distance: 46.1
click at [655, 242] on div "Name : curator [PERSON_NAME]" at bounding box center [687, 239] width 198 height 16
copy p "Name : curator [PERSON_NAME]"
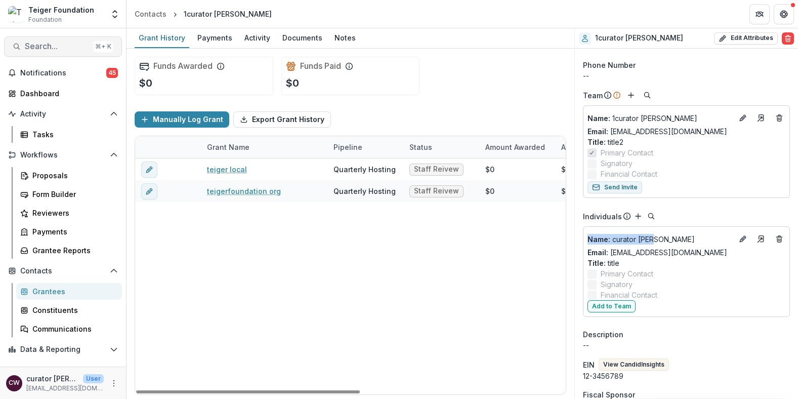
click at [50, 50] on span "Search..." at bounding box center [57, 47] width 64 height 10
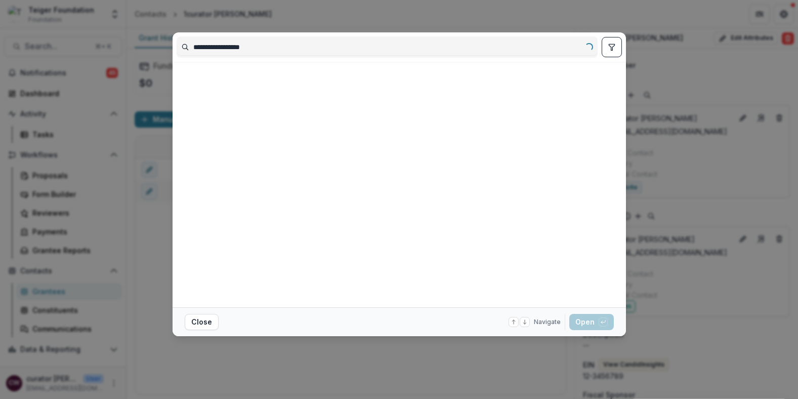
drag, startPoint x: 216, startPoint y: 49, endPoint x: 120, endPoint y: 49, distance: 96.2
click at [120, 49] on div "**********" at bounding box center [399, 199] width 798 height 399
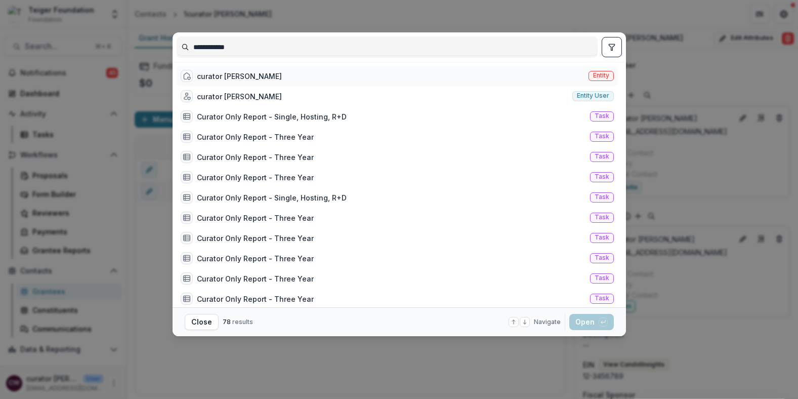
type input "**********"
click at [240, 81] on div "curator [PERSON_NAME]" at bounding box center [231, 76] width 101 height 12
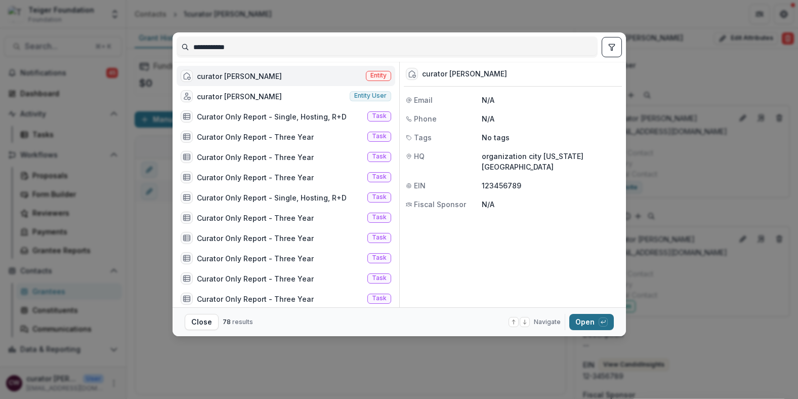
click at [580, 324] on button "Open with enter key" at bounding box center [591, 322] width 45 height 16
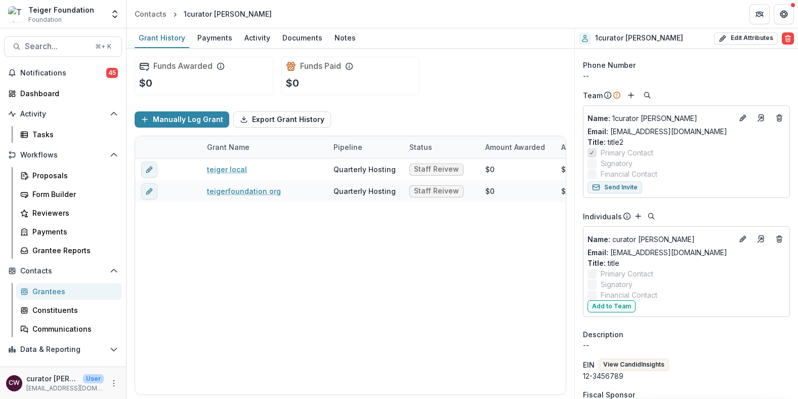
click at [685, 297] on label "Financial Contact" at bounding box center [687, 294] width 198 height 11
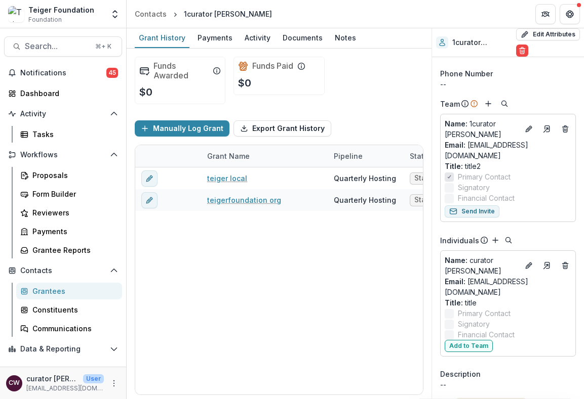
scroll to position [85, 0]
